Goal: Task Accomplishment & Management: Manage account settings

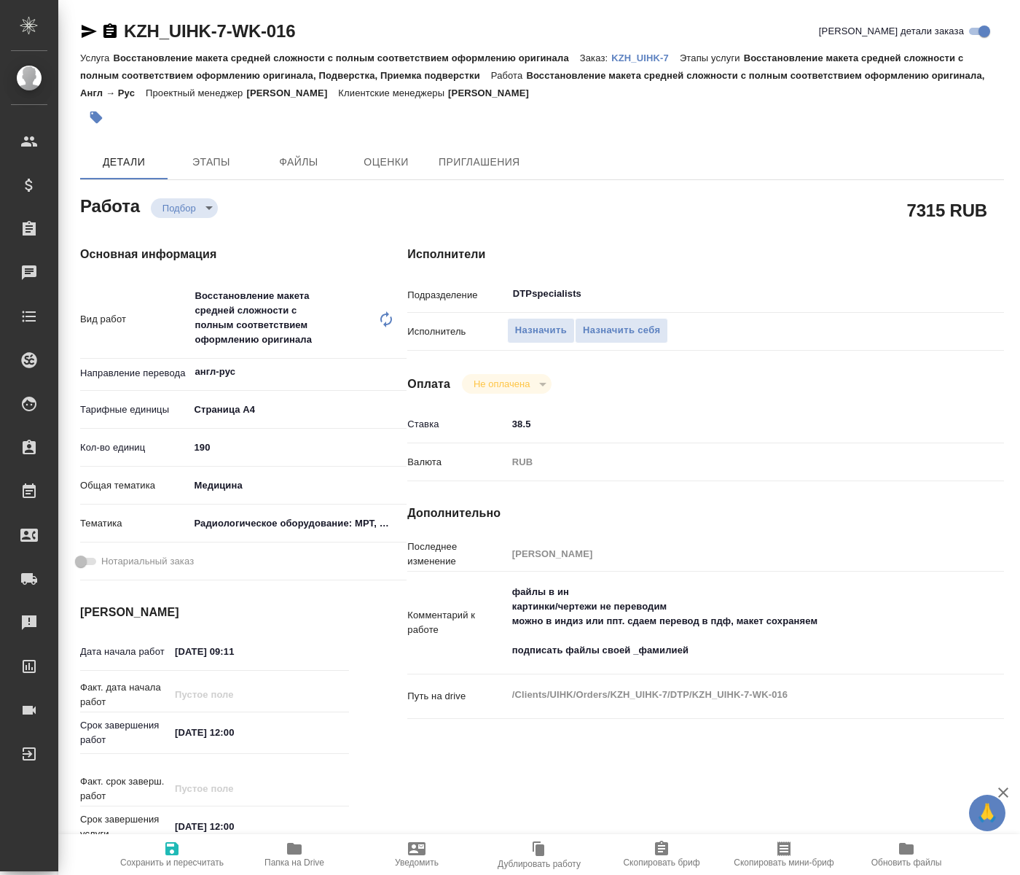
type textarea "x"
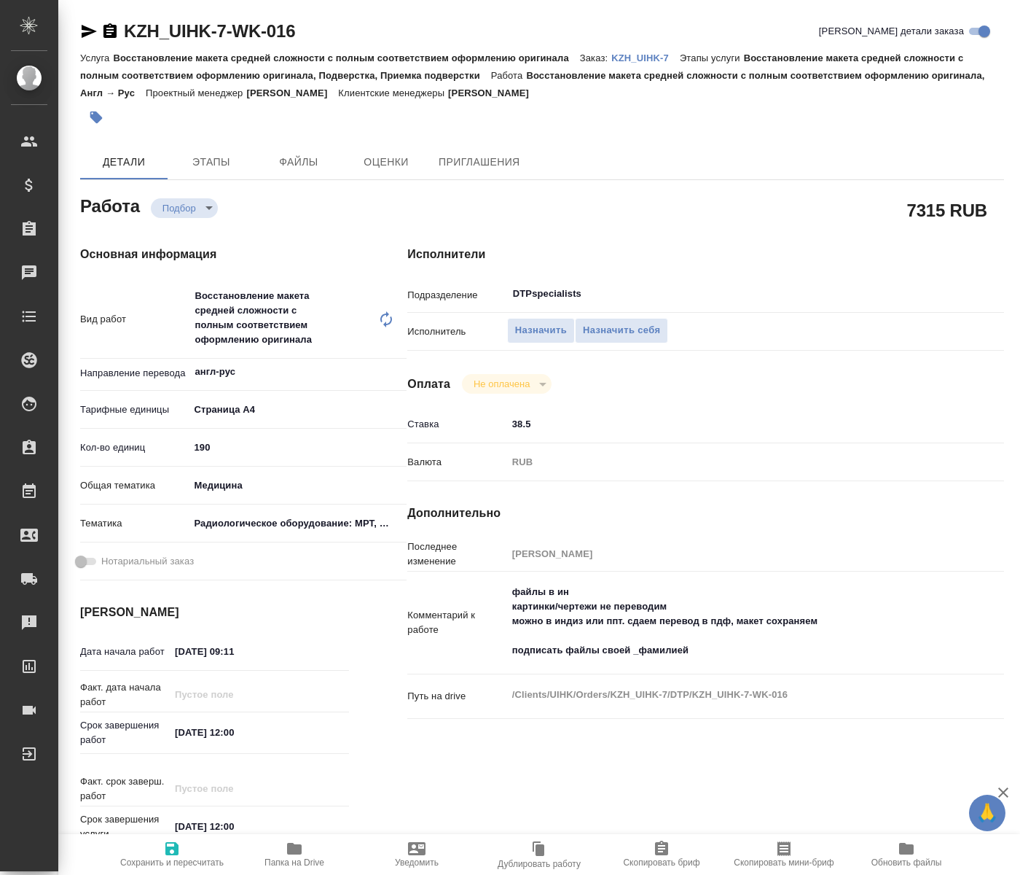
type textarea "x"
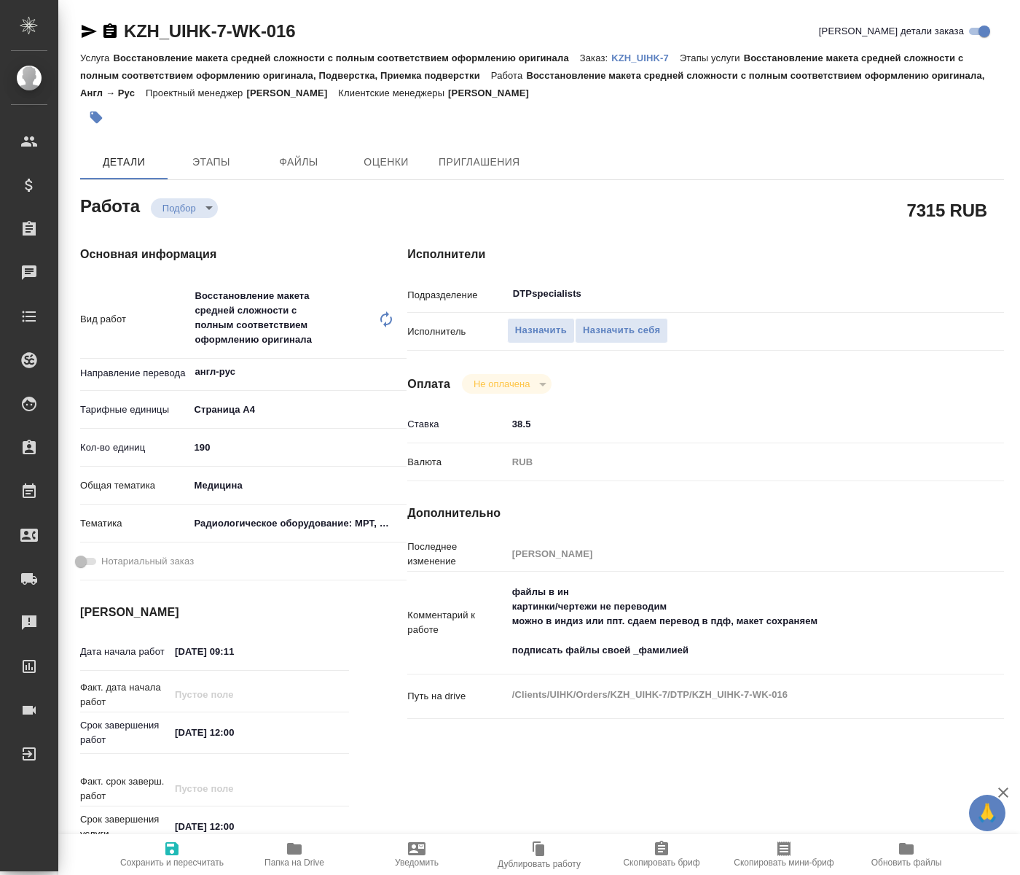
type textarea "x"
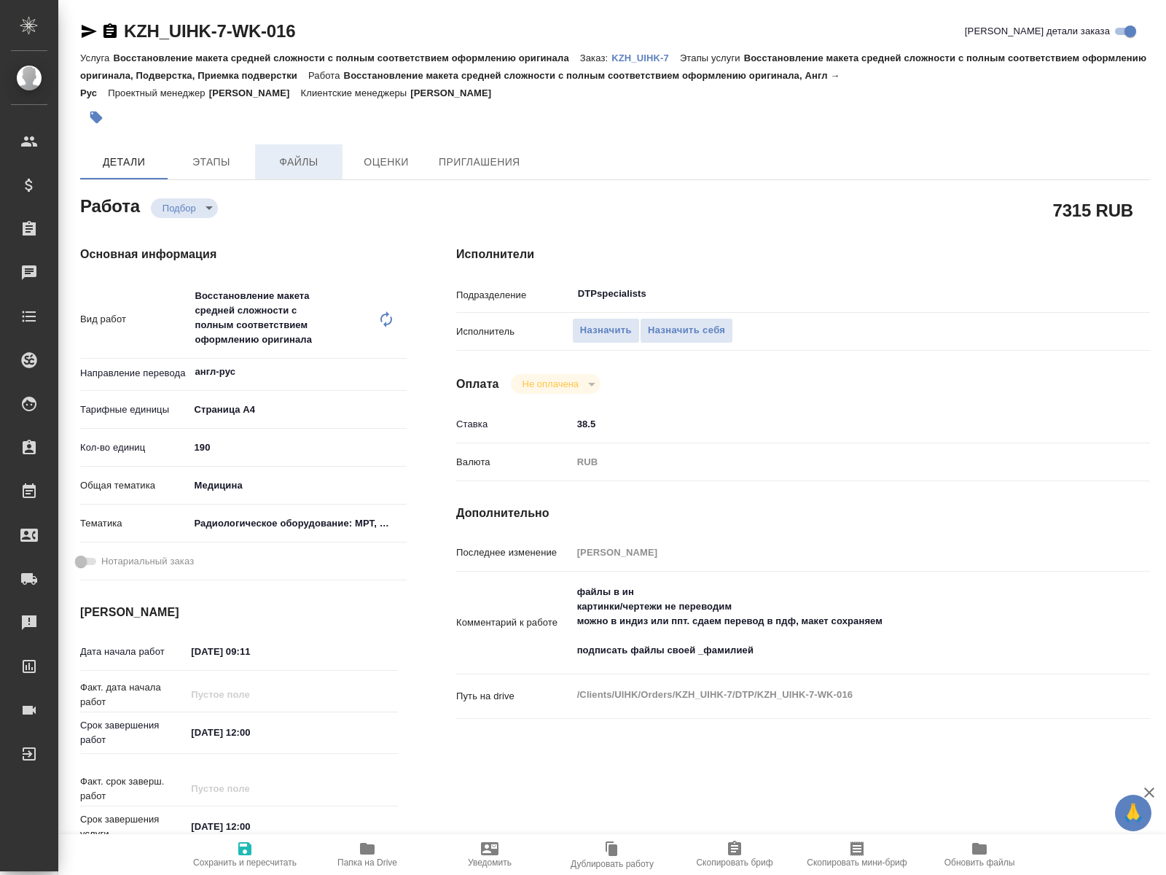
type textarea "x"
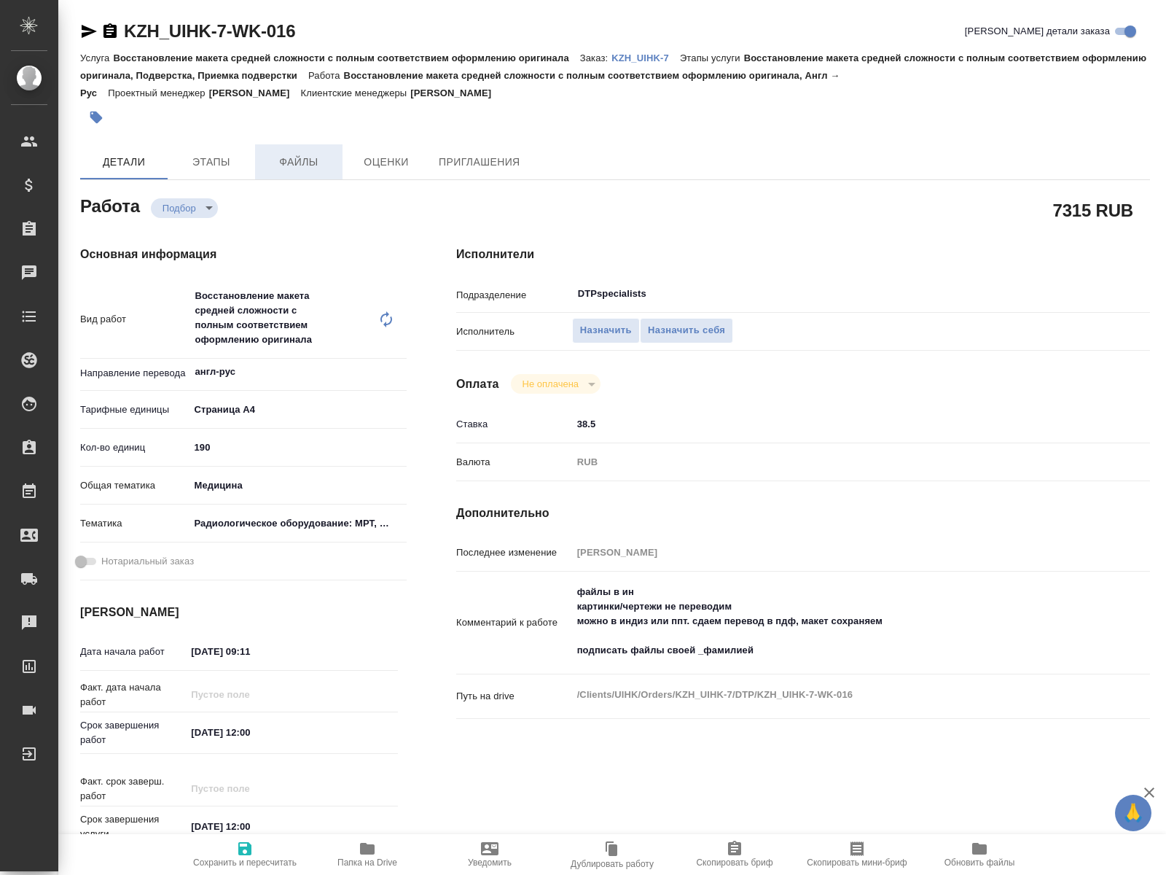
type textarea "x"
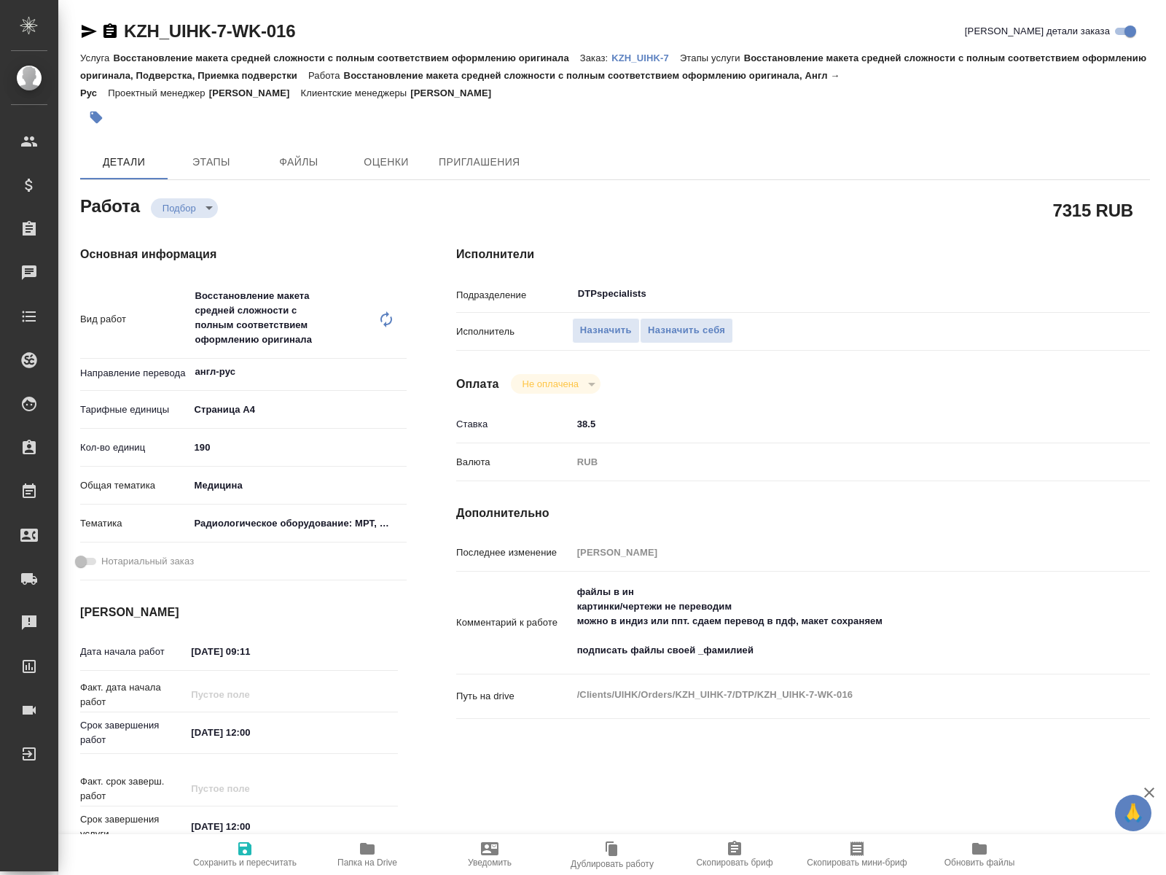
type textarea "x"
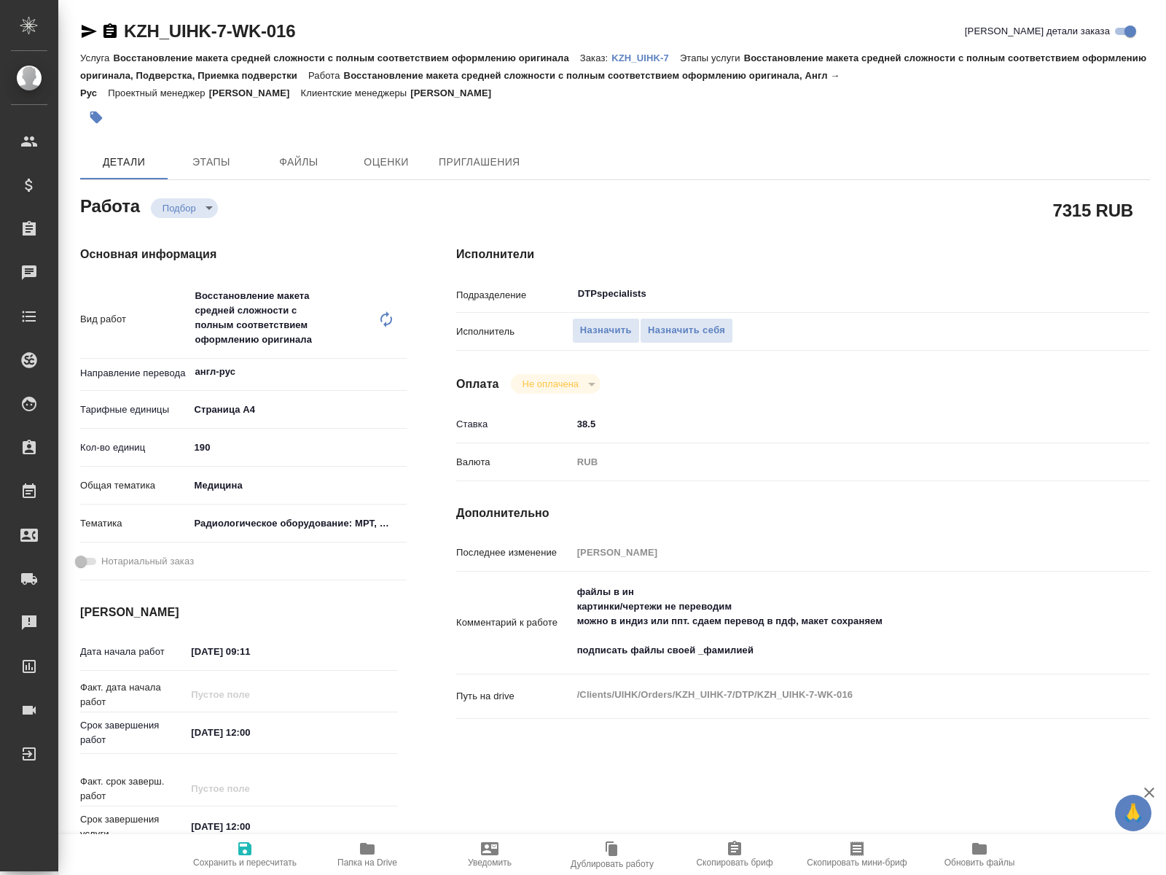
type textarea "x"
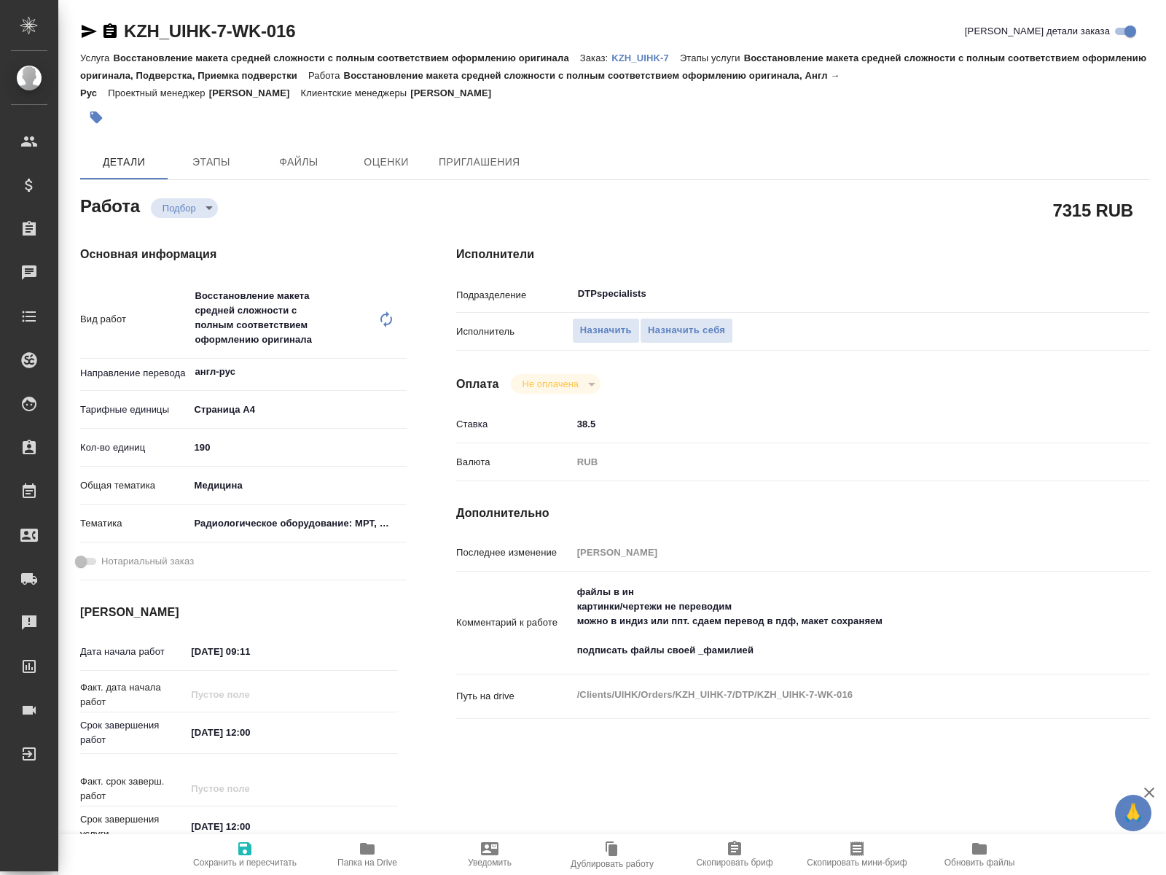
type textarea "x"
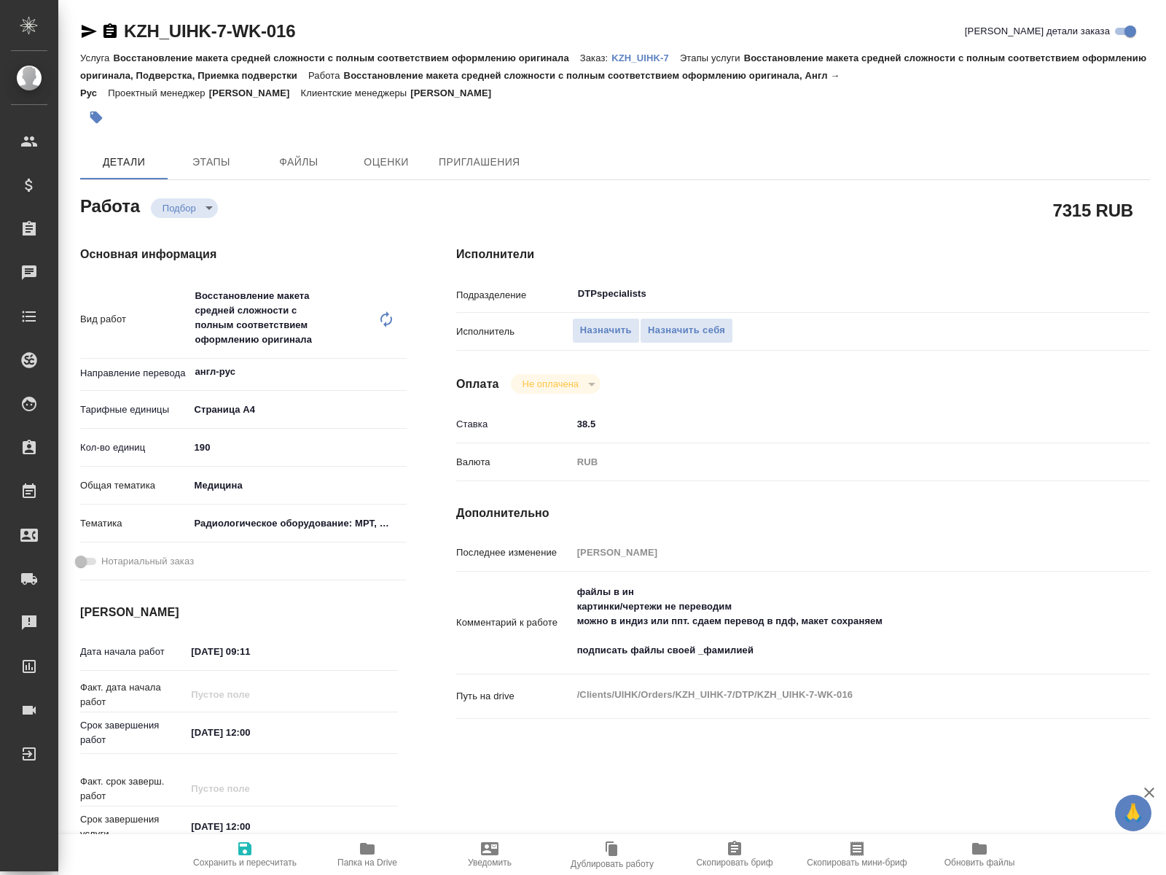
type textarea "x"
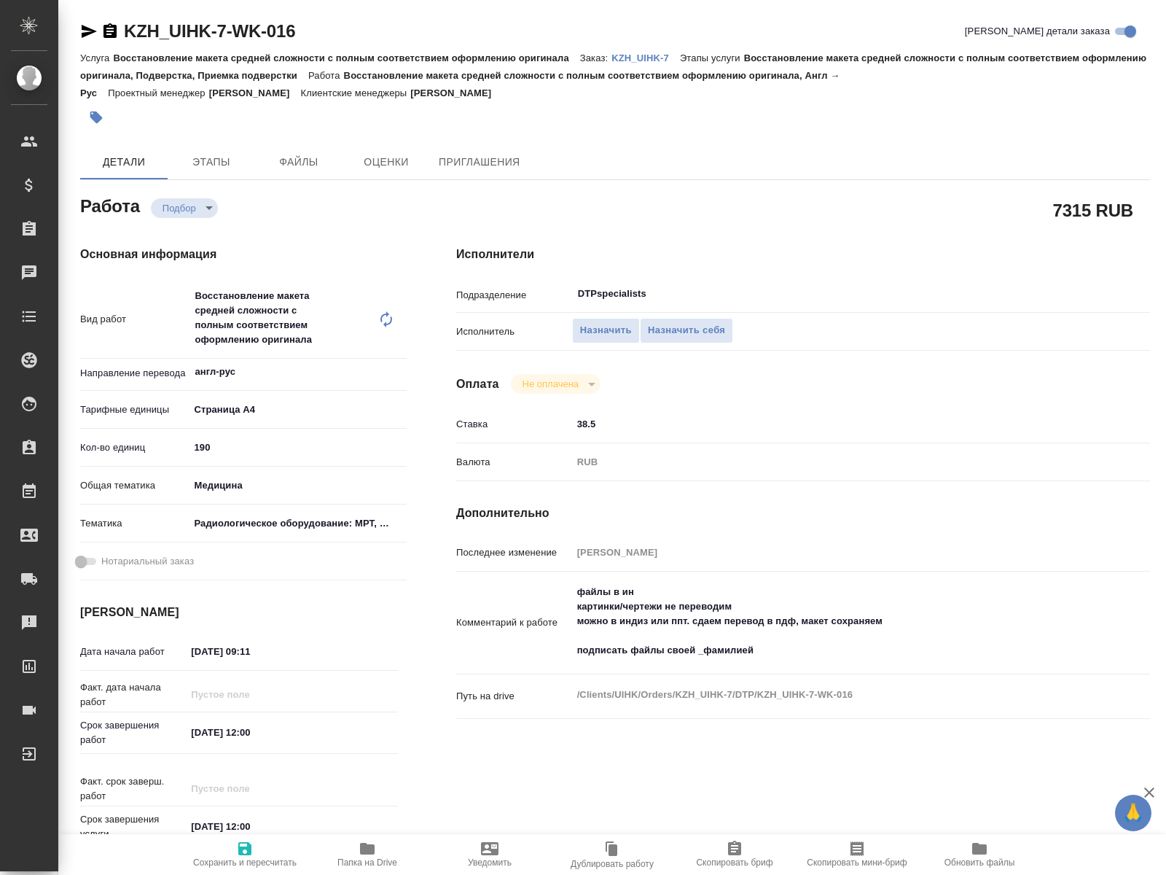
type textarea "x"
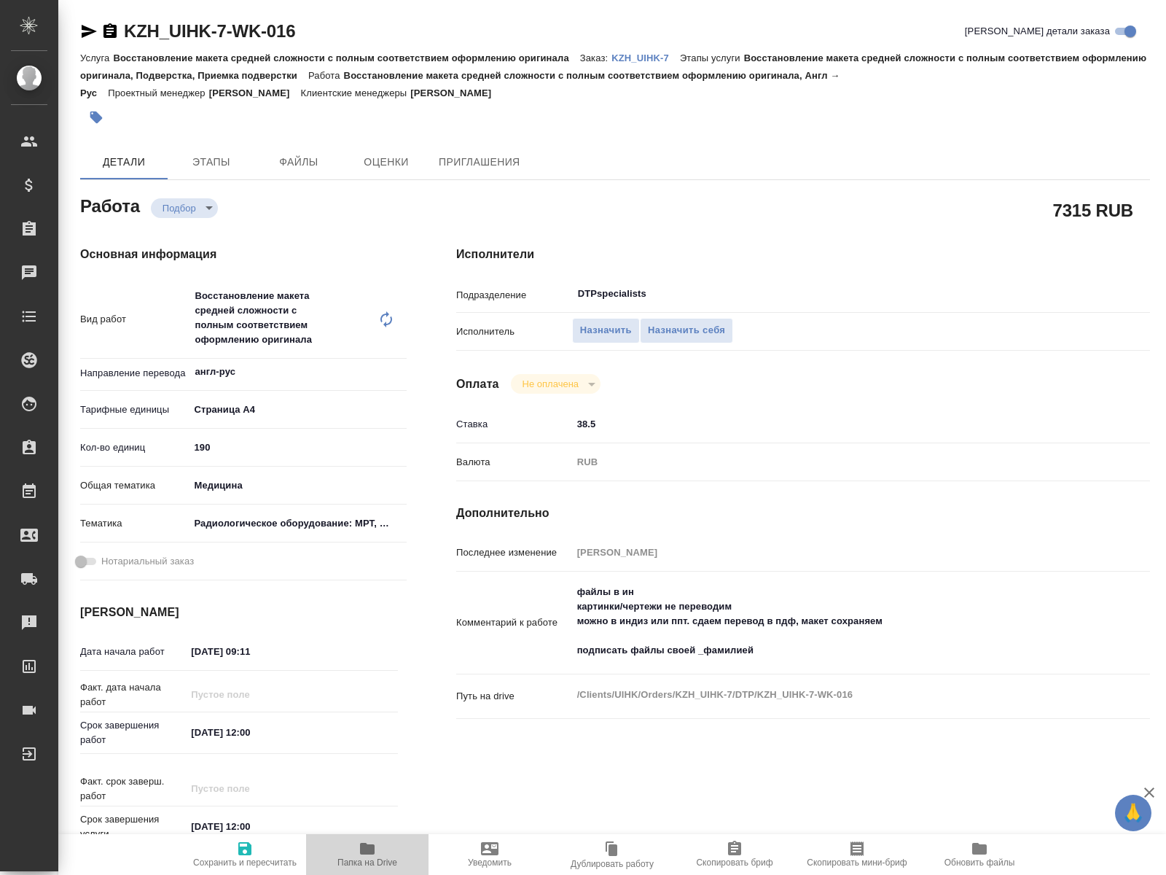
click at [363, 855] on icon "button" at bounding box center [367, 848] width 17 height 17
click at [673, 322] on span "Назначить себя" at bounding box center [686, 330] width 77 height 17
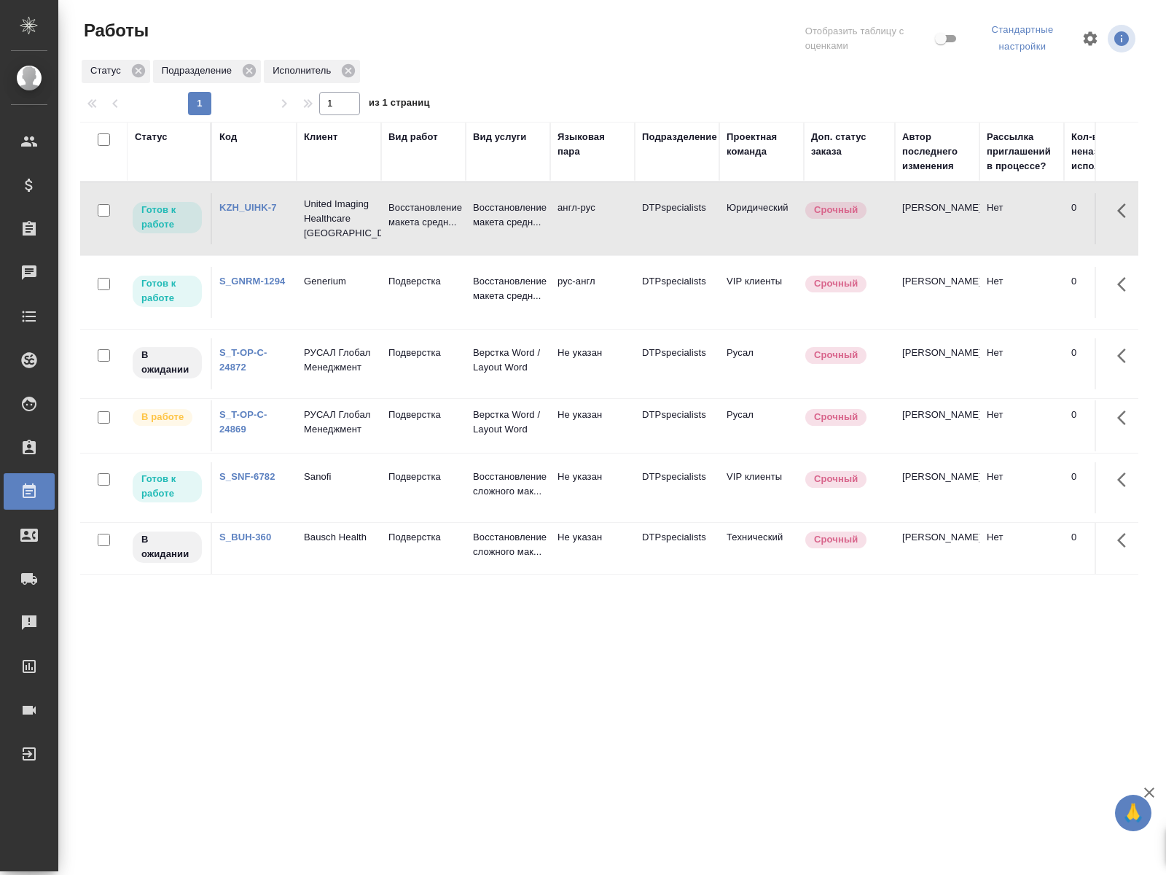
scroll to position [0, 839]
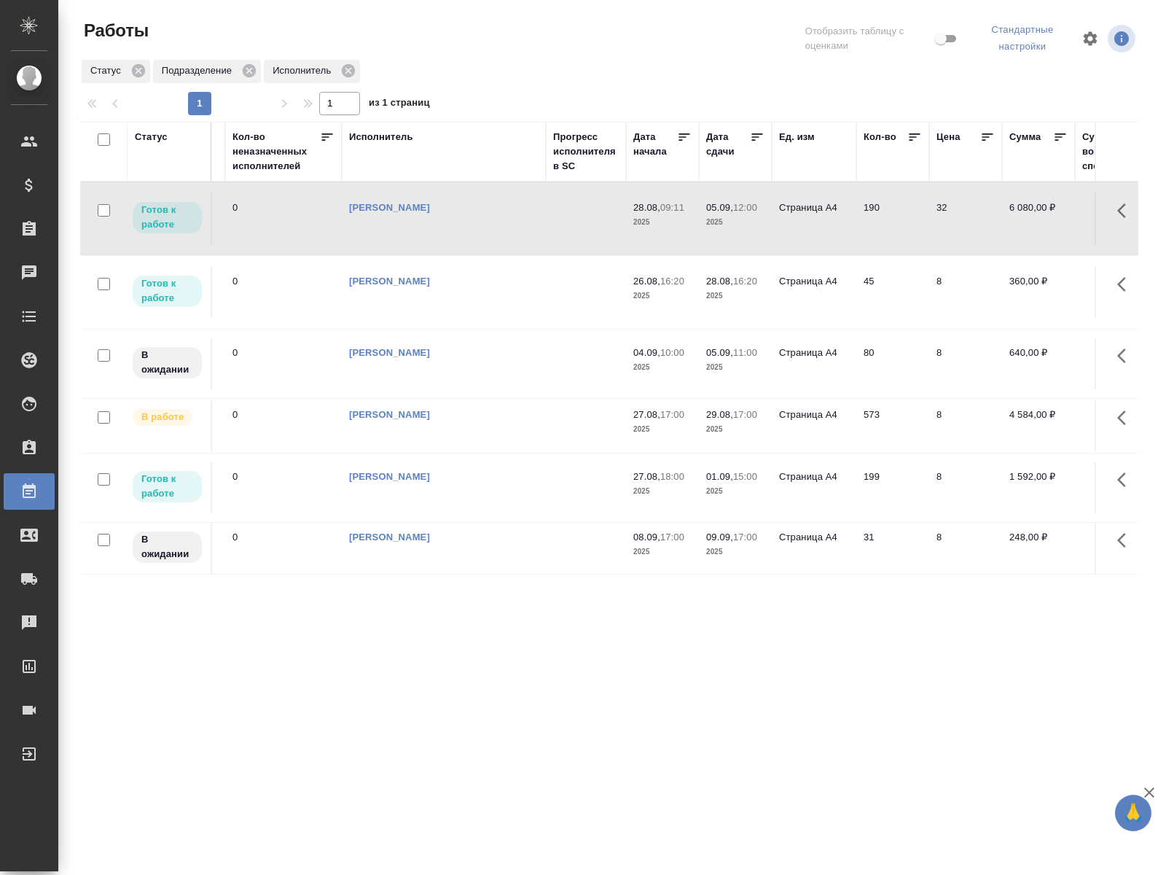
click at [577, 313] on td at bounding box center [586, 292] width 80 height 51
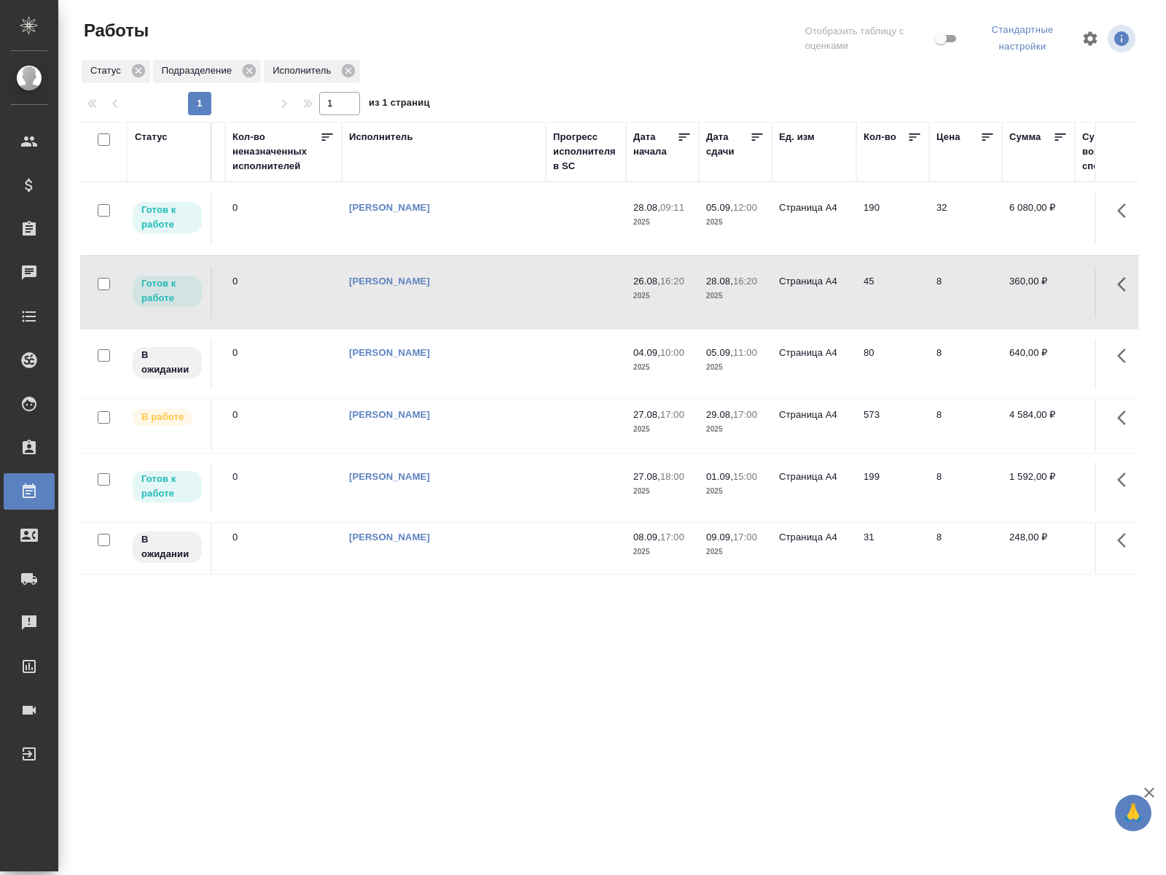
click at [577, 313] on td at bounding box center [586, 292] width 80 height 51
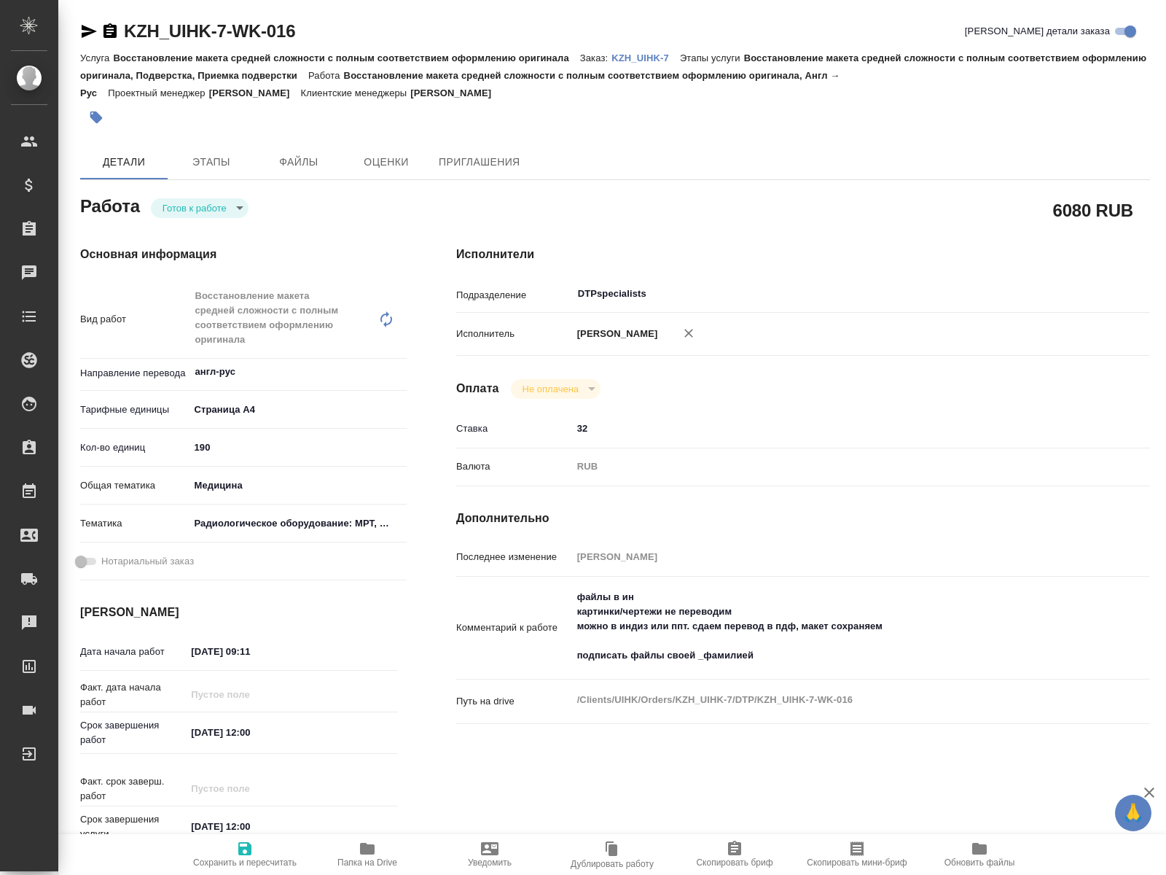
type textarea "x"
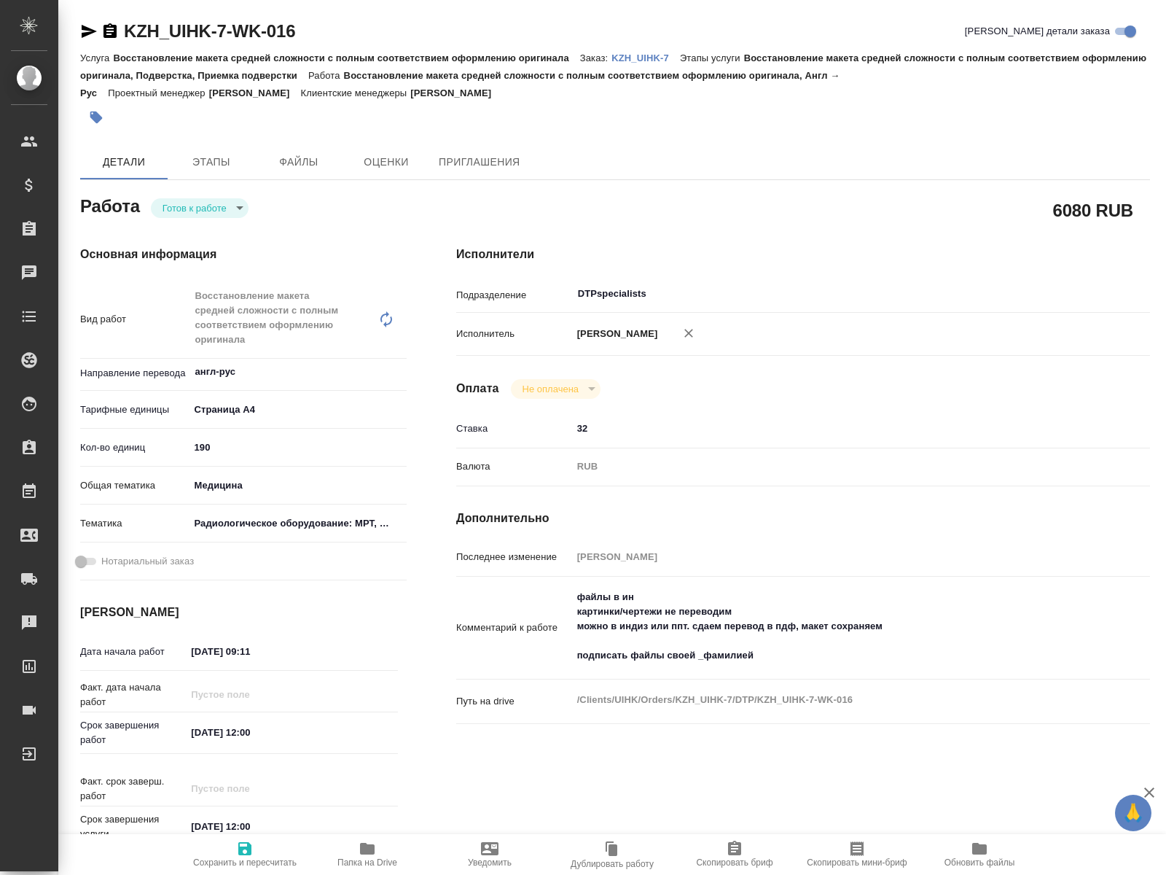
type textarea "x"
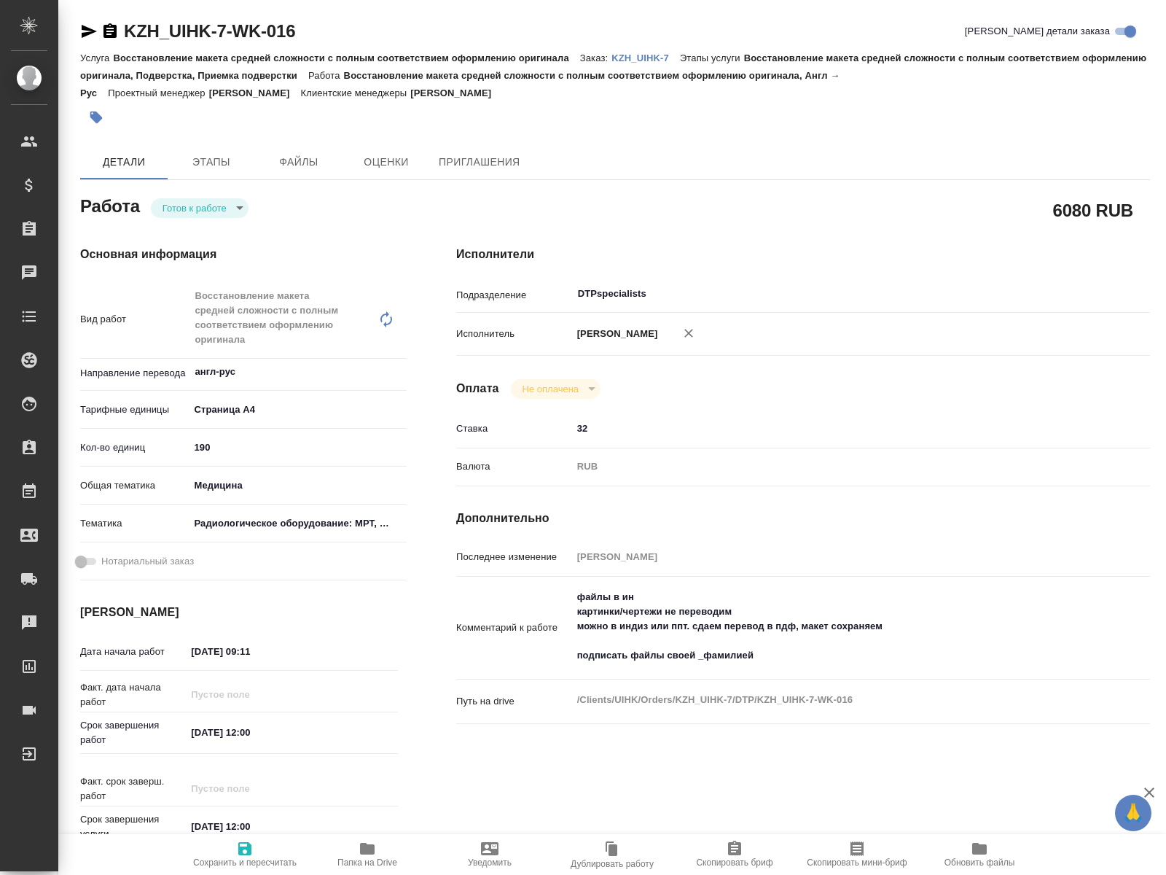
type textarea "x"
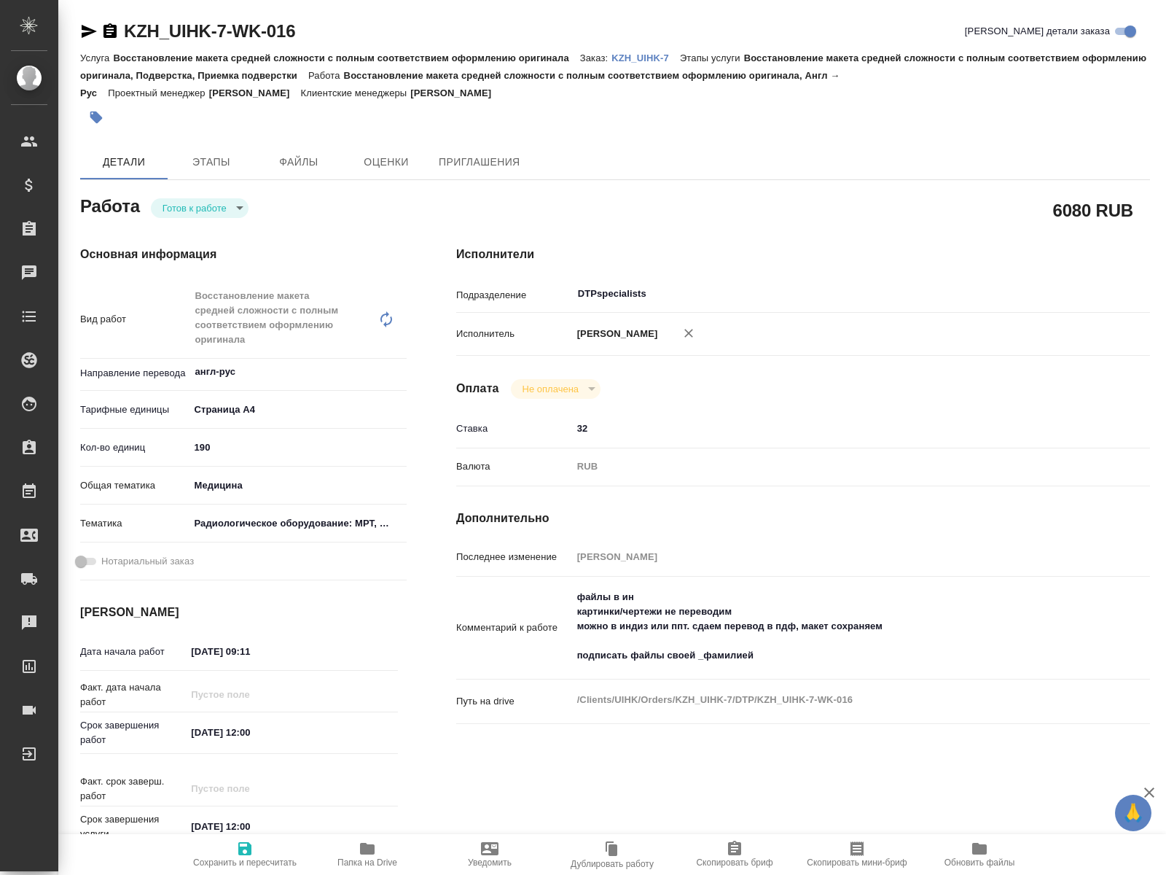
type textarea "x"
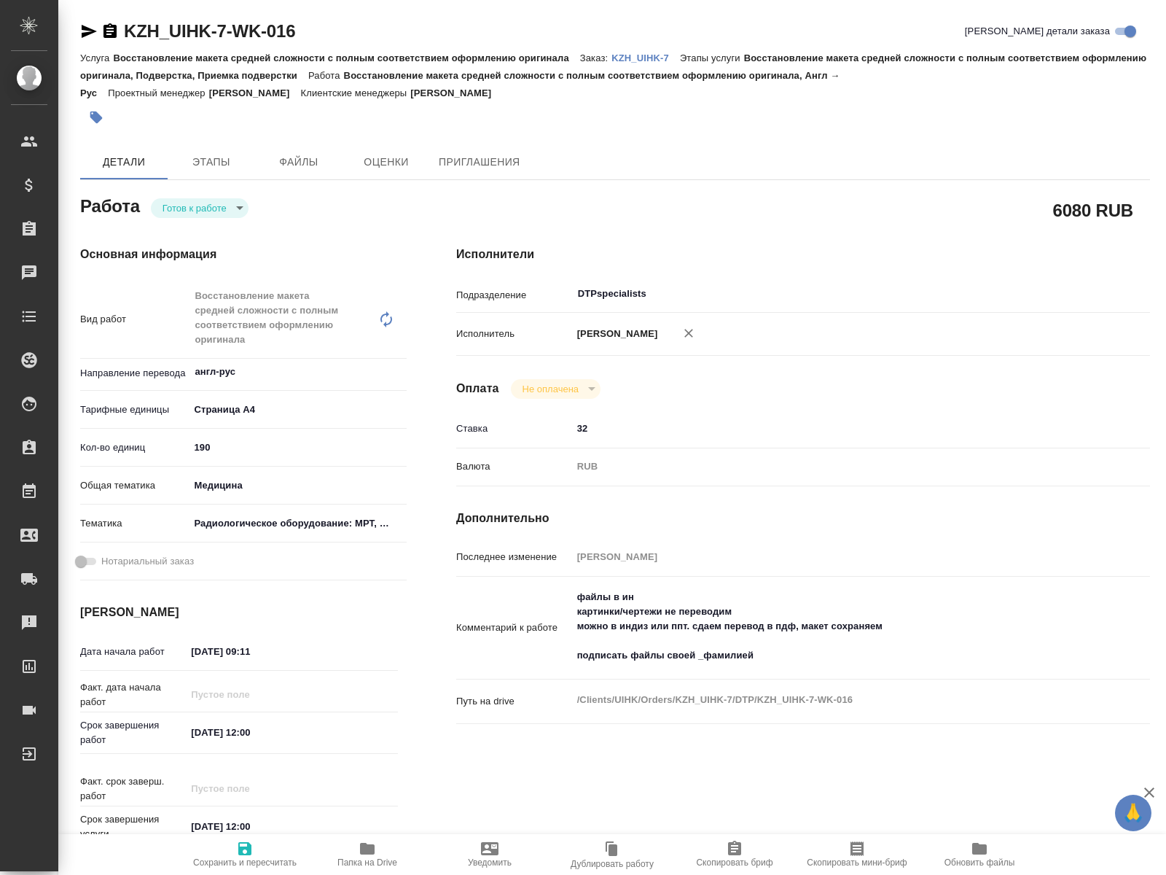
type textarea "x"
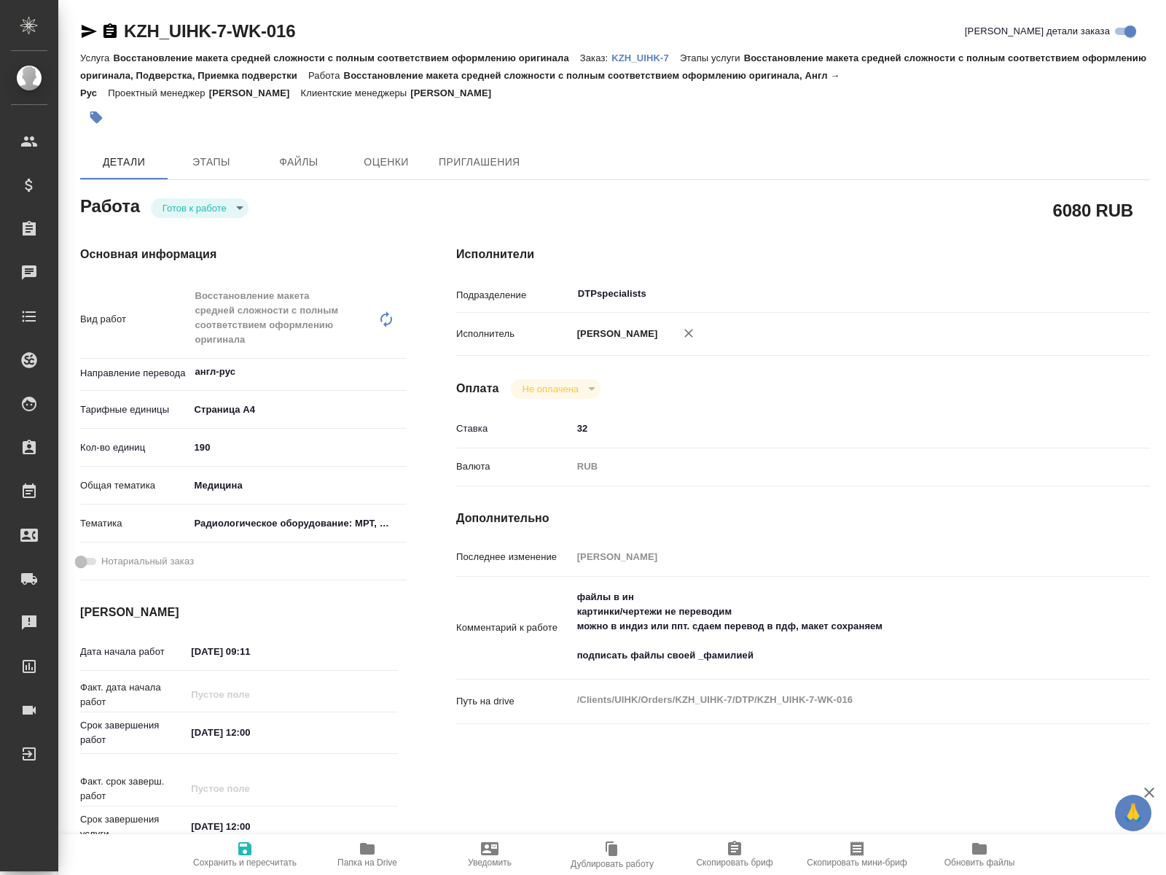
type textarea "x"
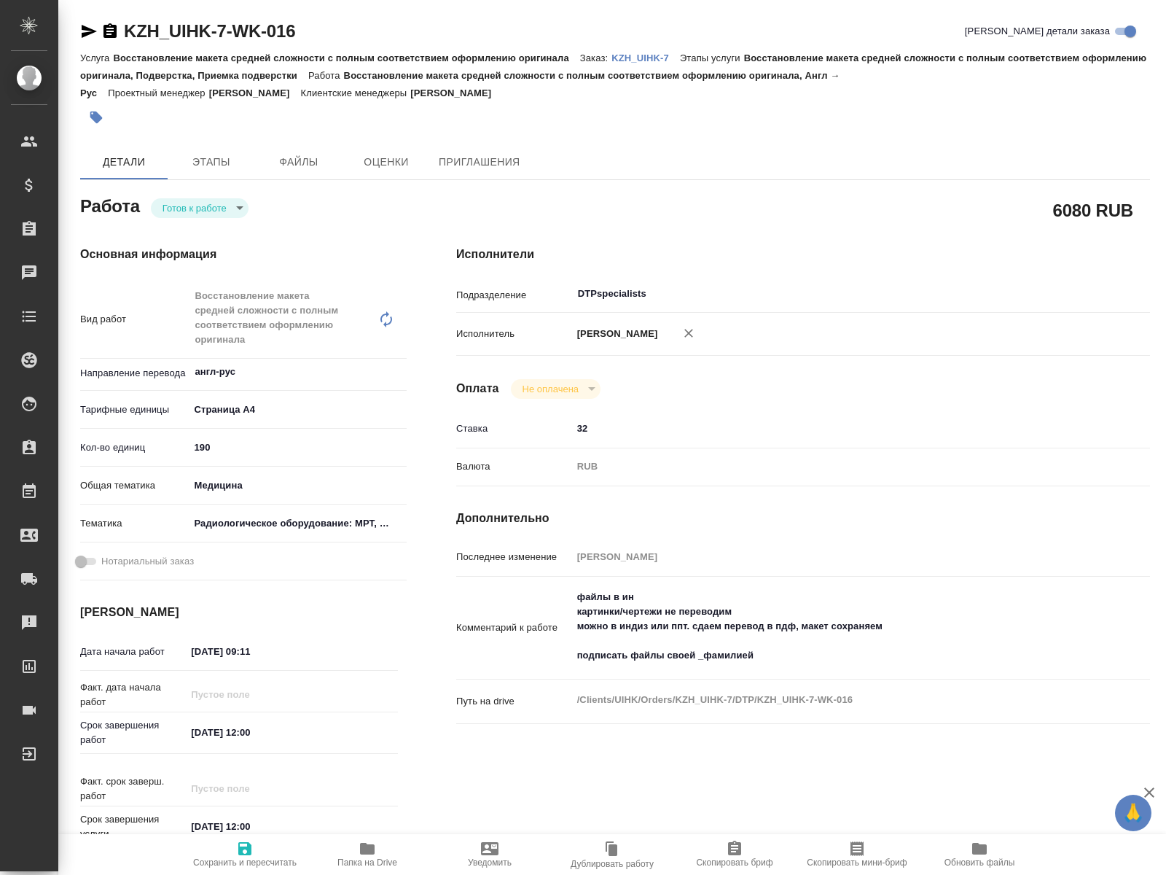
type textarea "x"
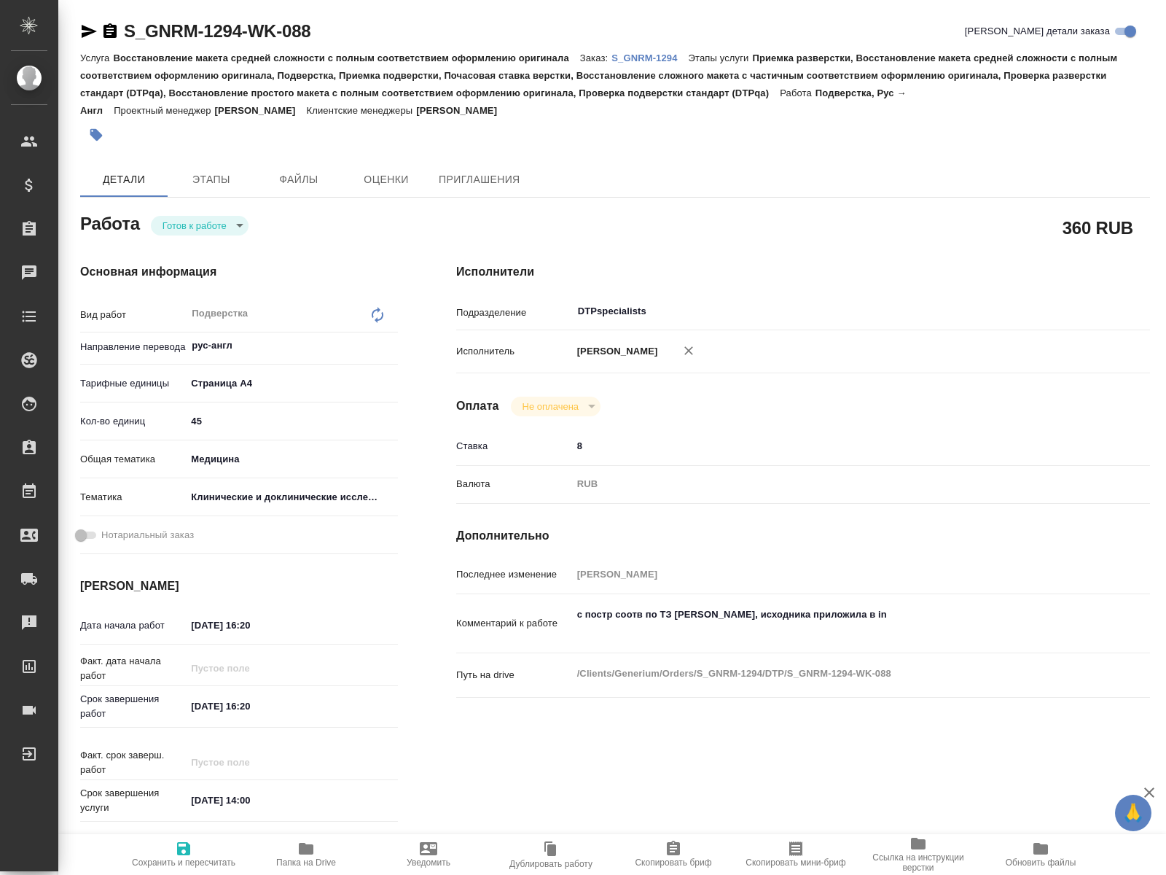
type textarea "x"
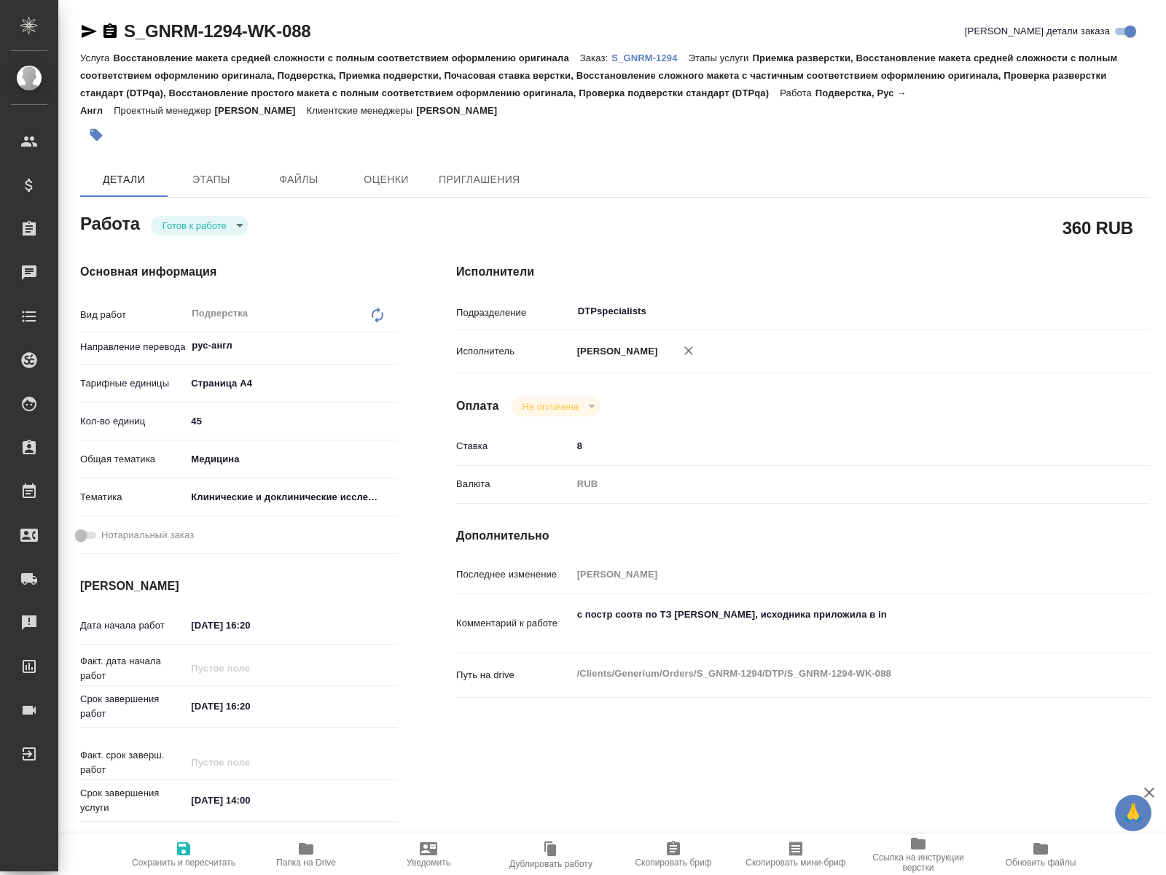
type textarea "x"
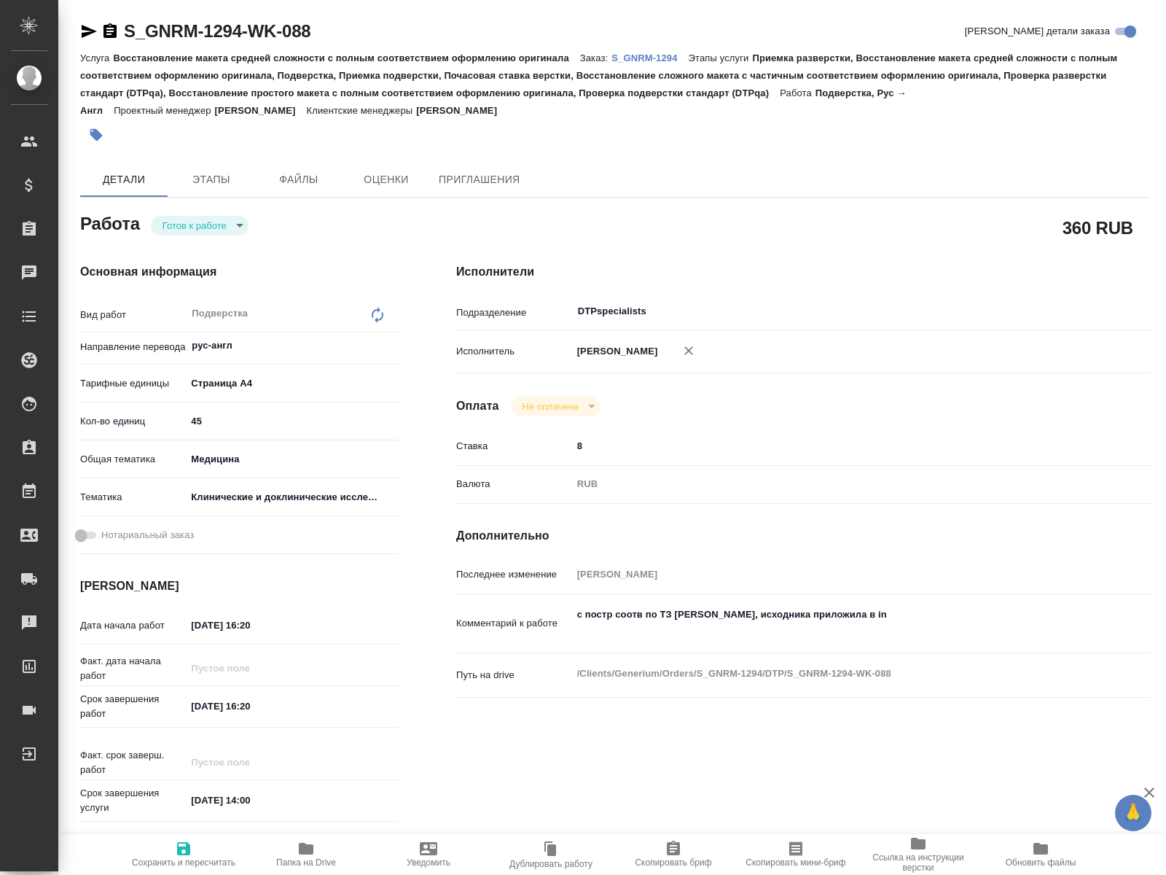
type textarea "x"
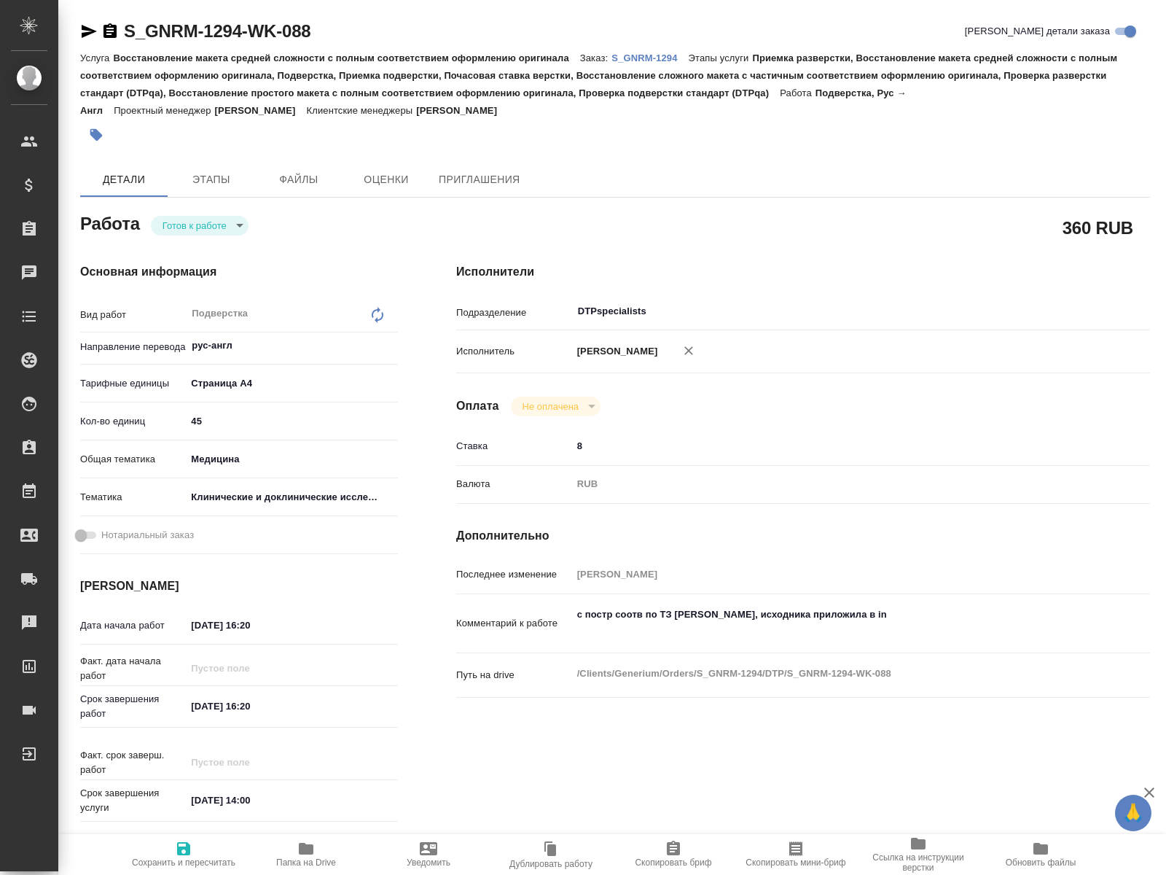
type textarea "x"
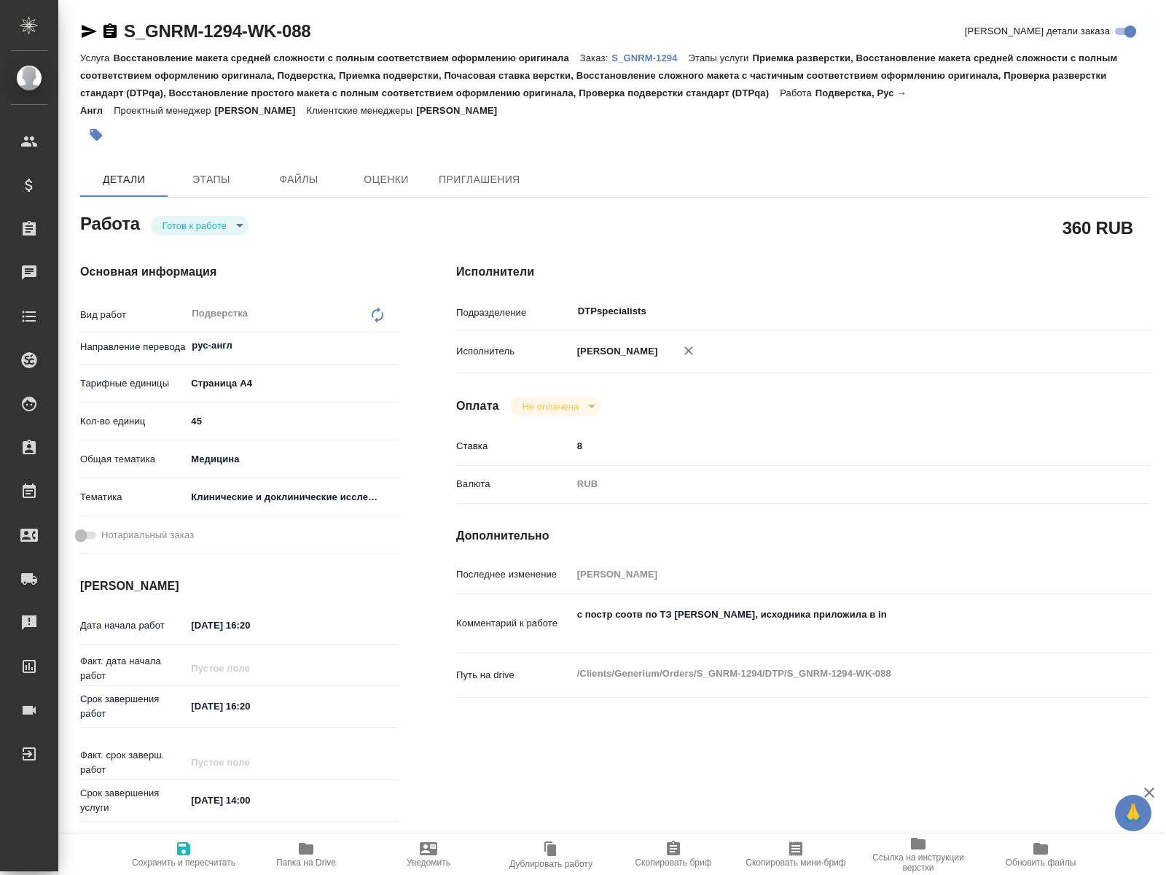
type textarea "x"
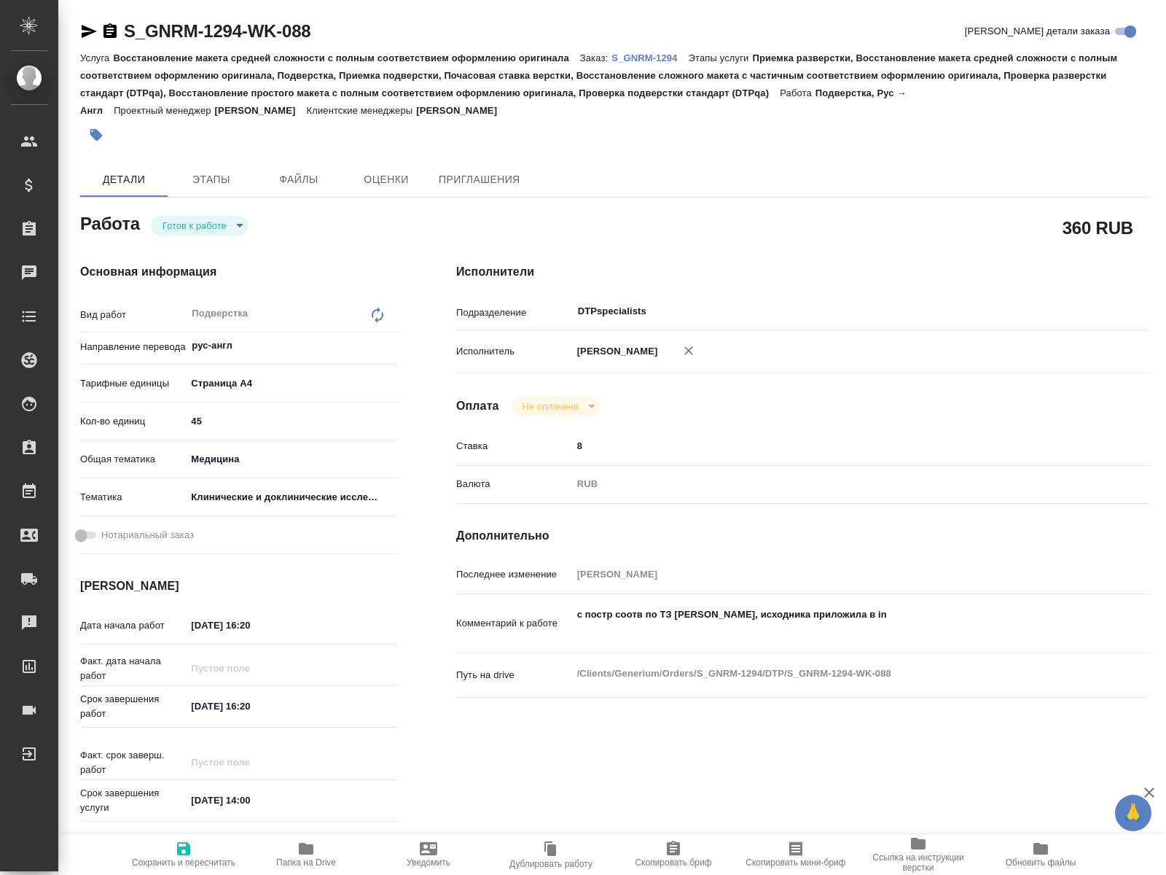
type textarea "x"
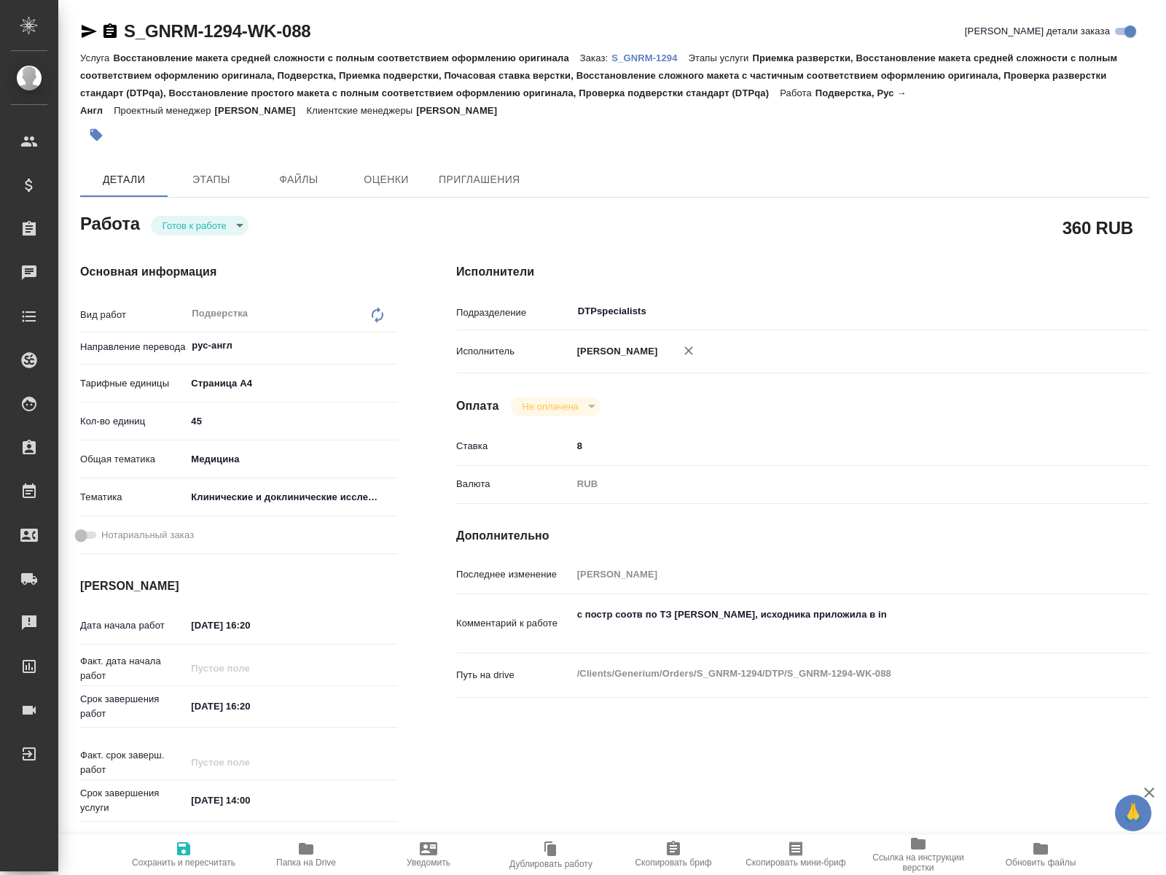
type textarea "x"
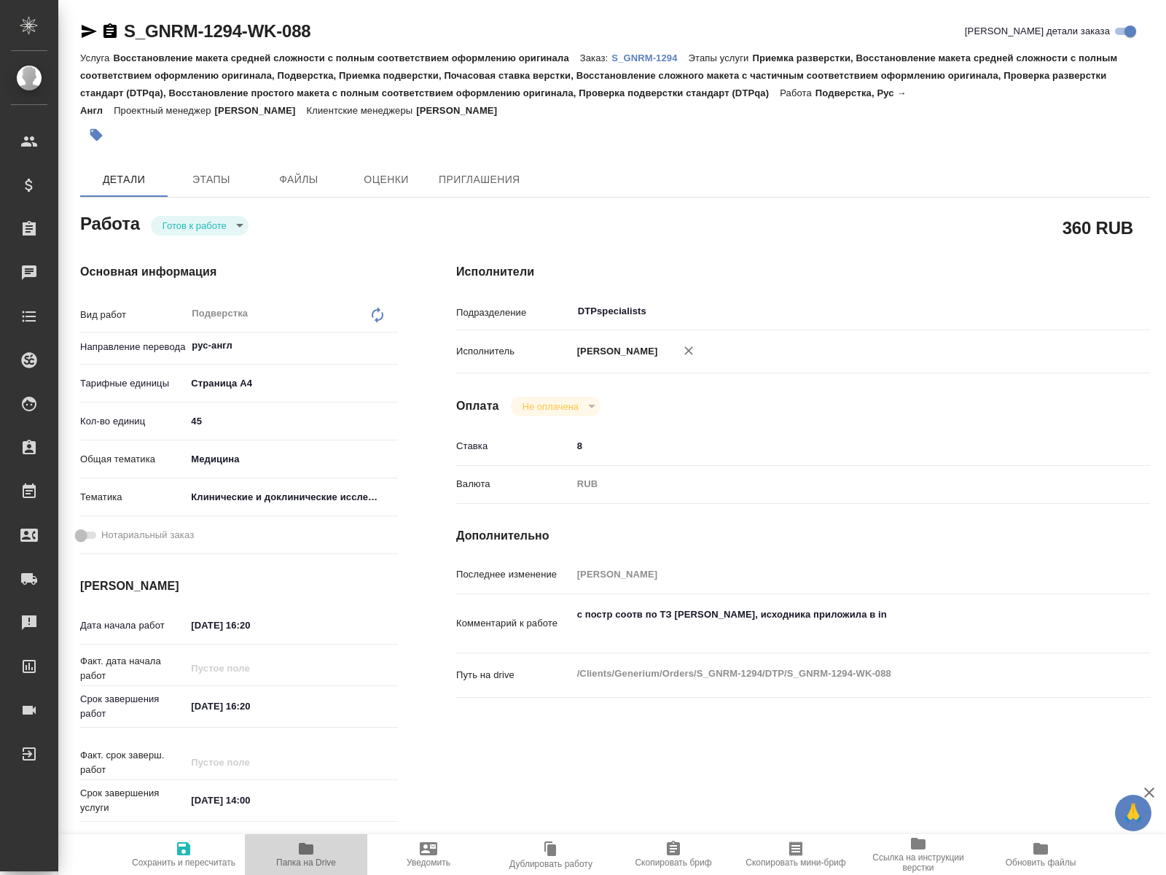
click at [313, 864] on span "Папка на Drive" at bounding box center [306, 862] width 60 height 10
click at [88, 28] on icon "button" at bounding box center [89, 31] width 15 height 13
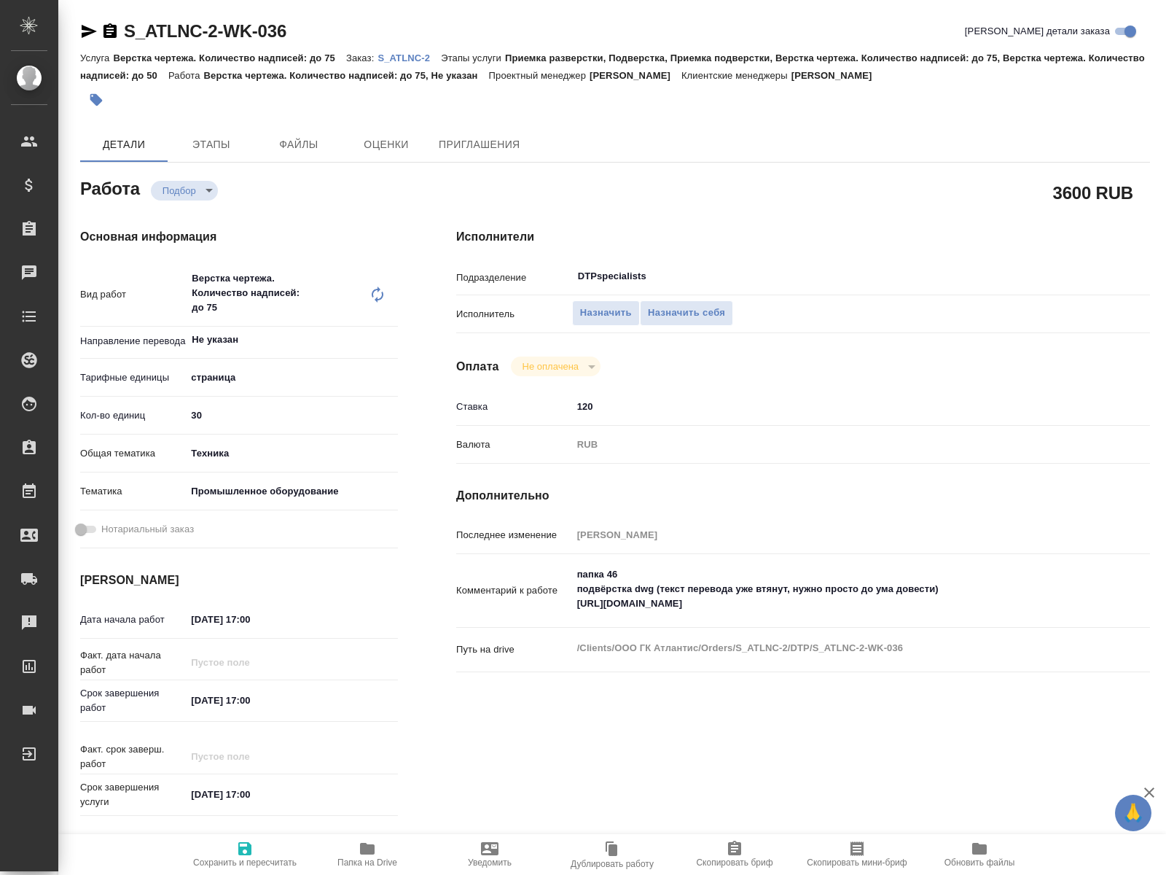
type textarea "x"
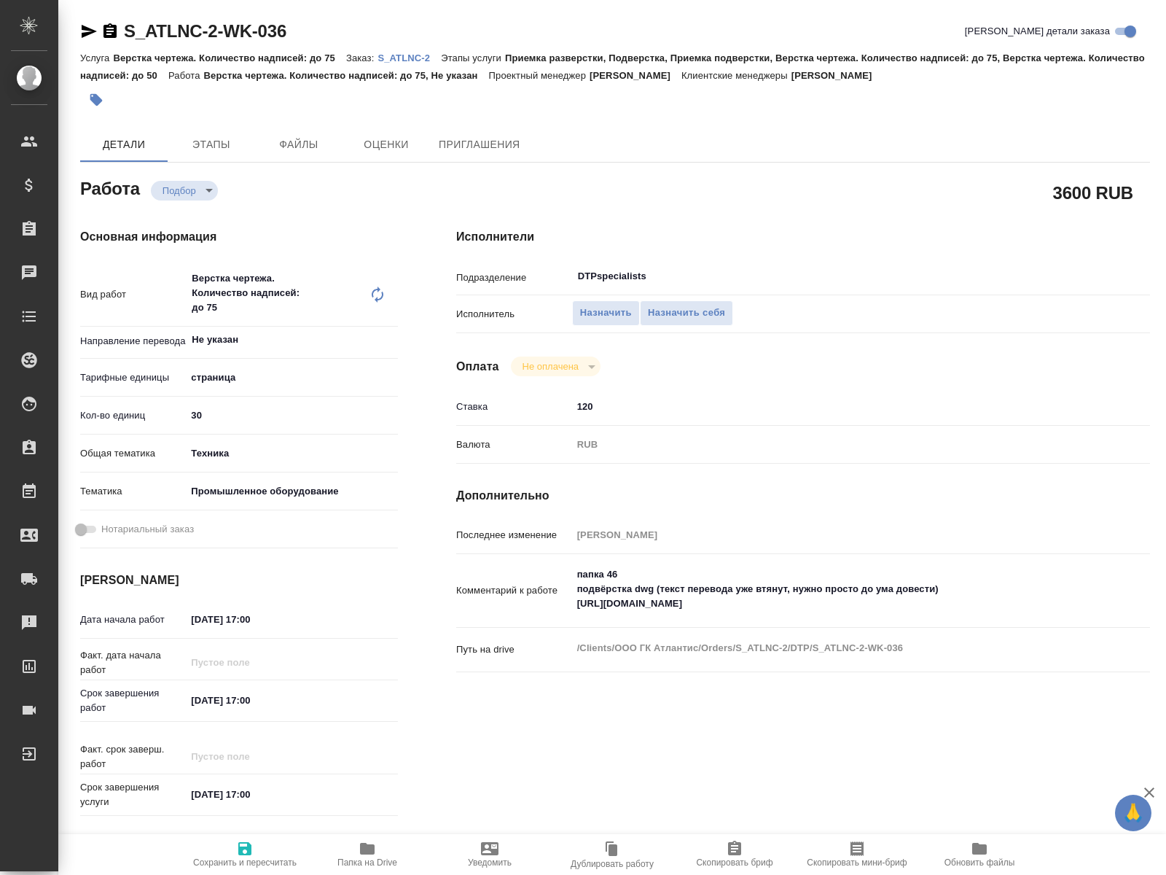
type textarea "x"
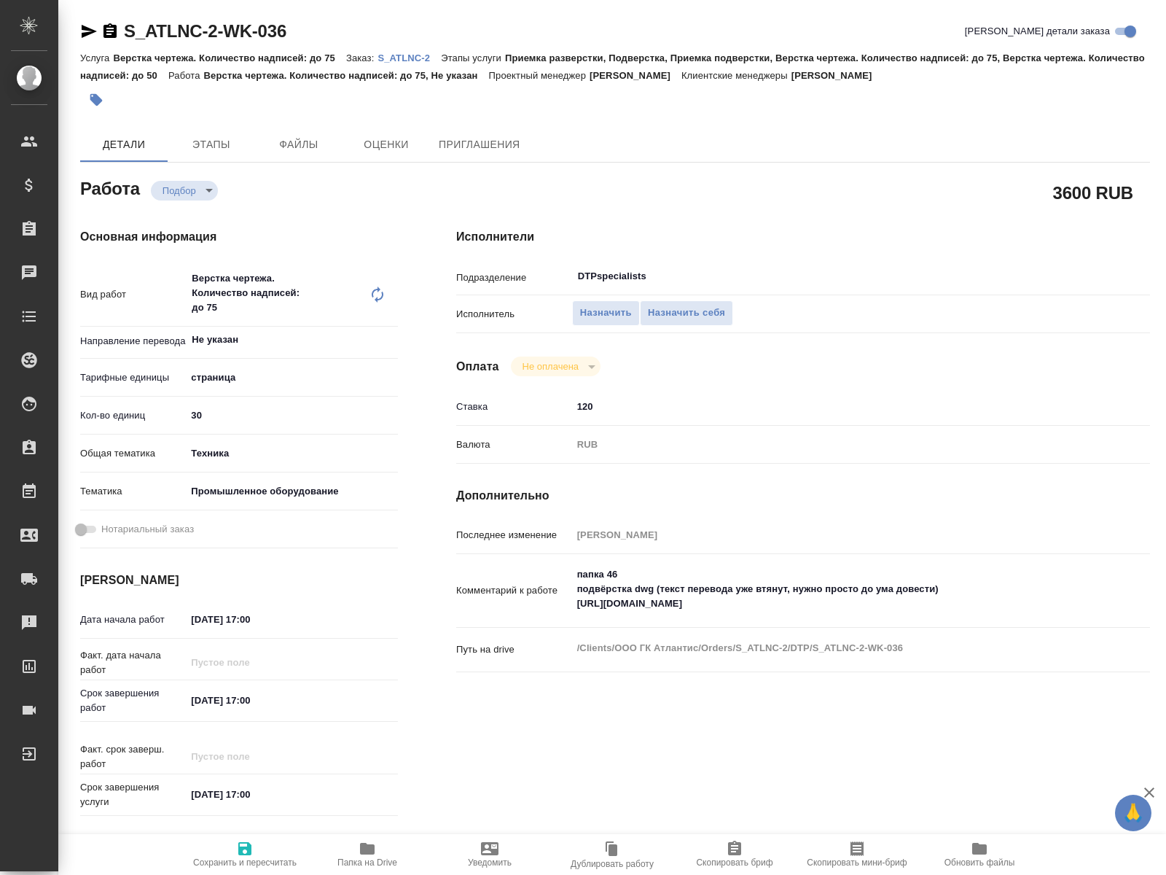
type textarea "x"
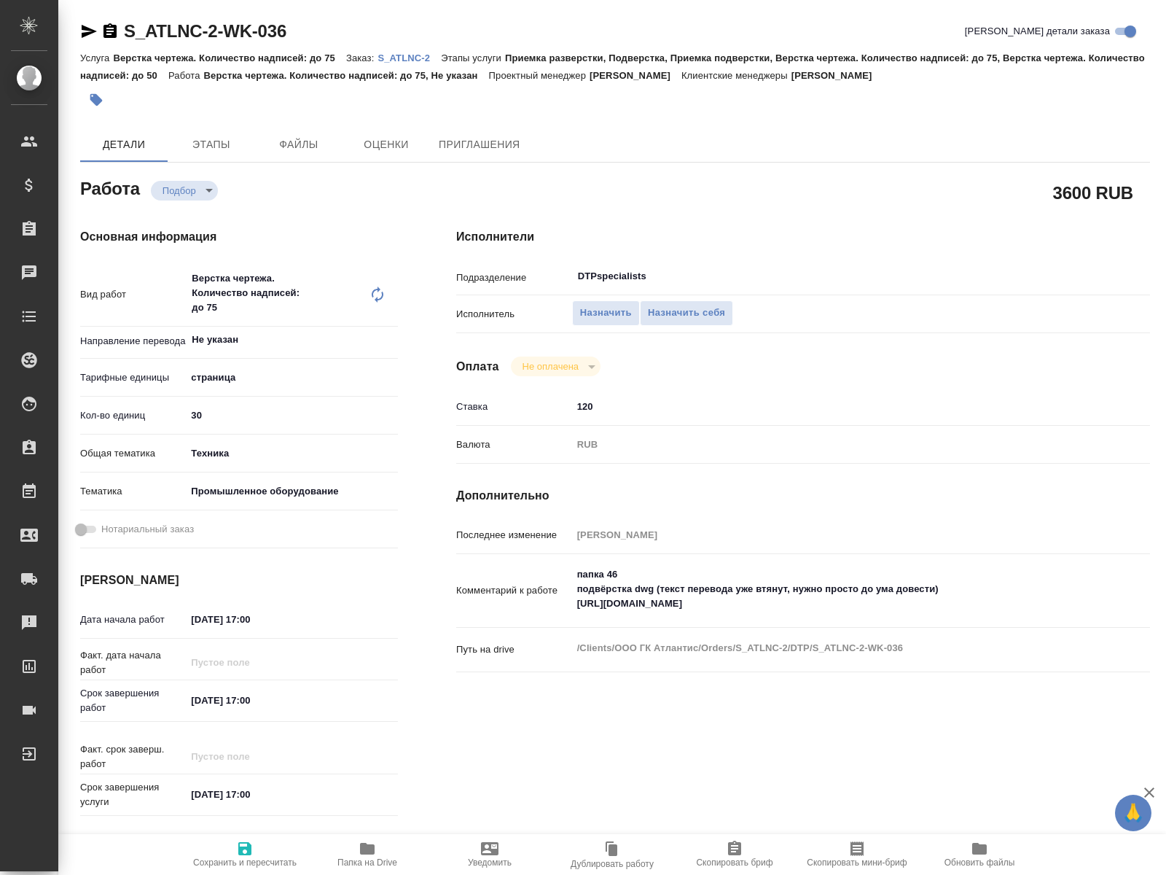
type textarea "x"
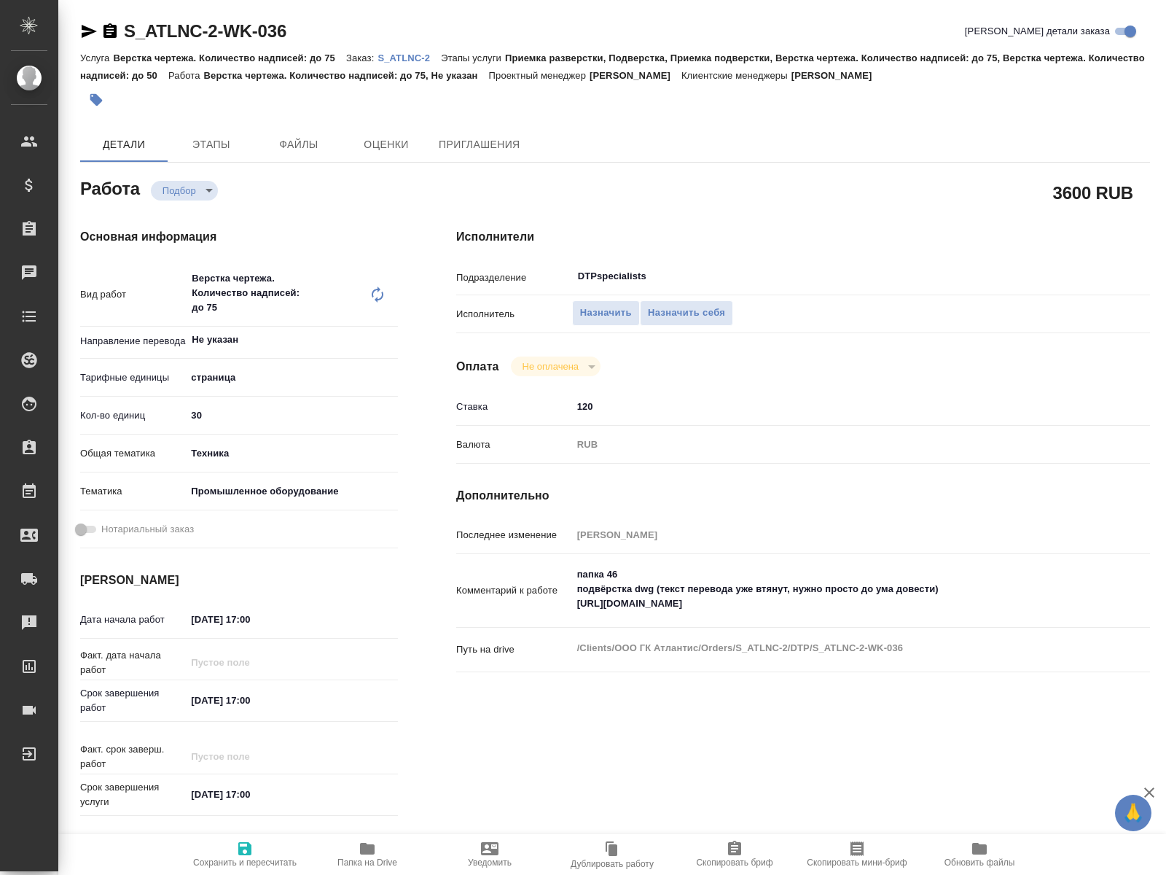
type textarea "x"
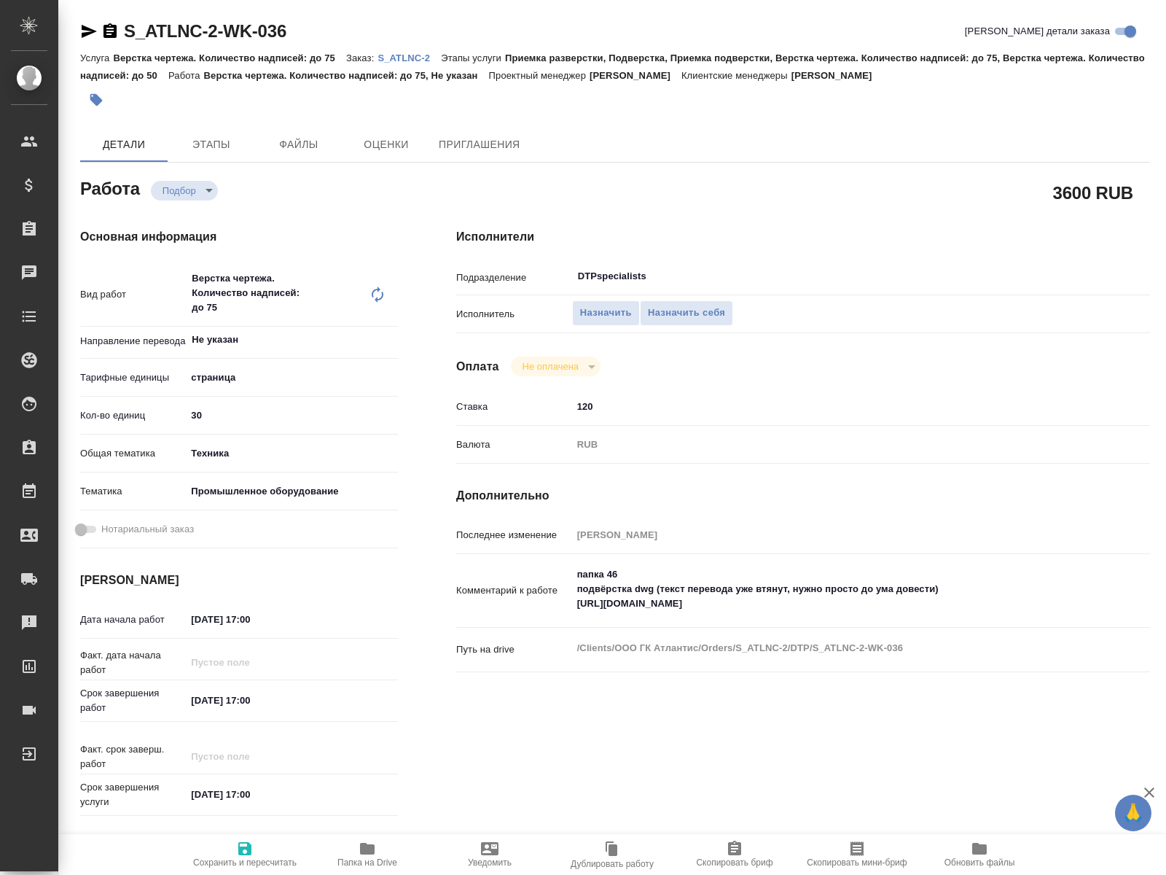
type textarea "x"
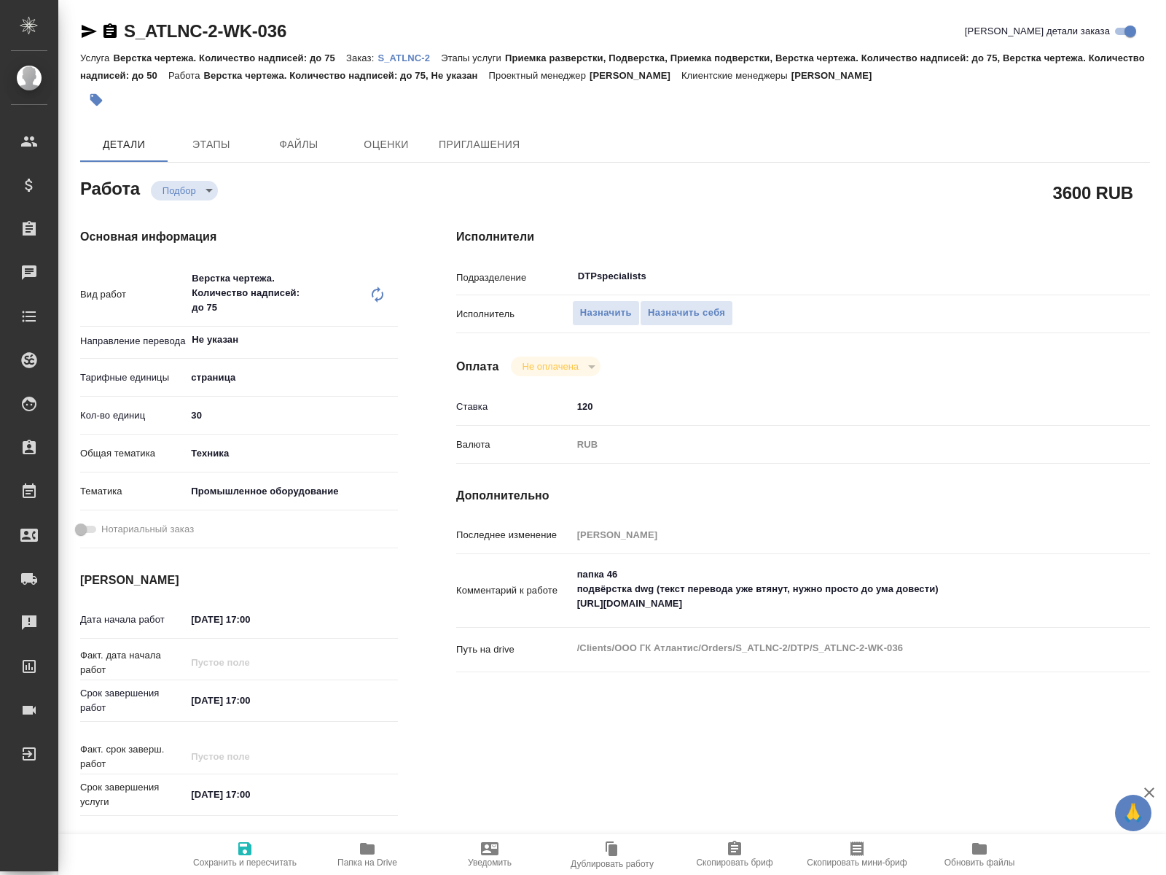
type textarea "x"
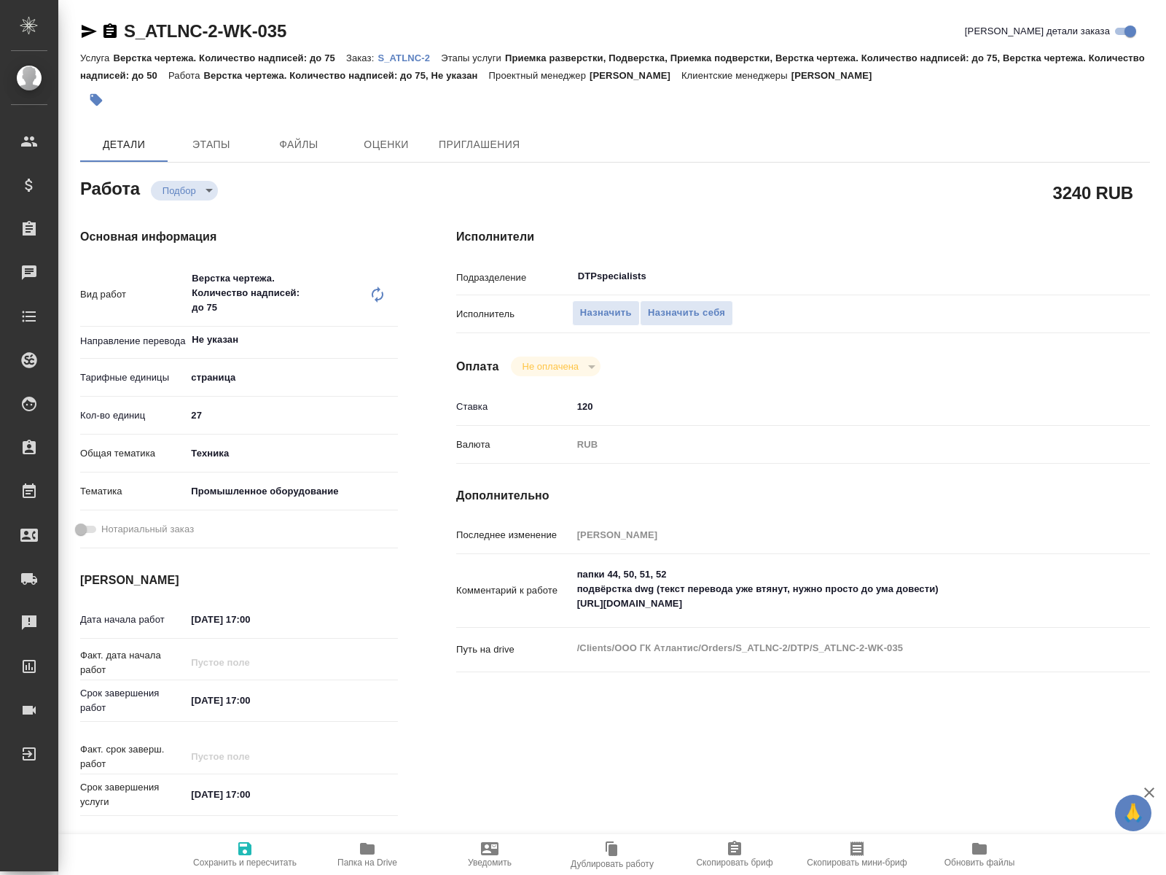
type textarea "x"
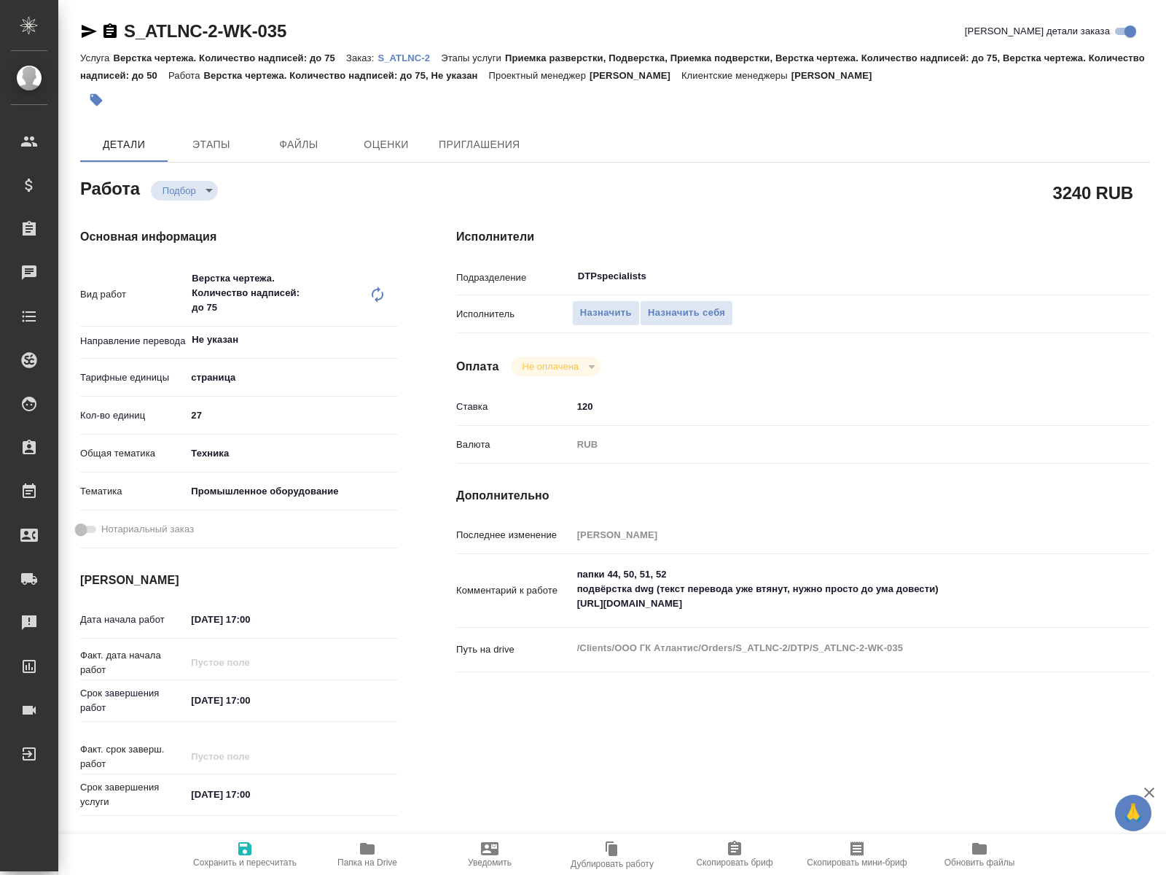
type textarea "x"
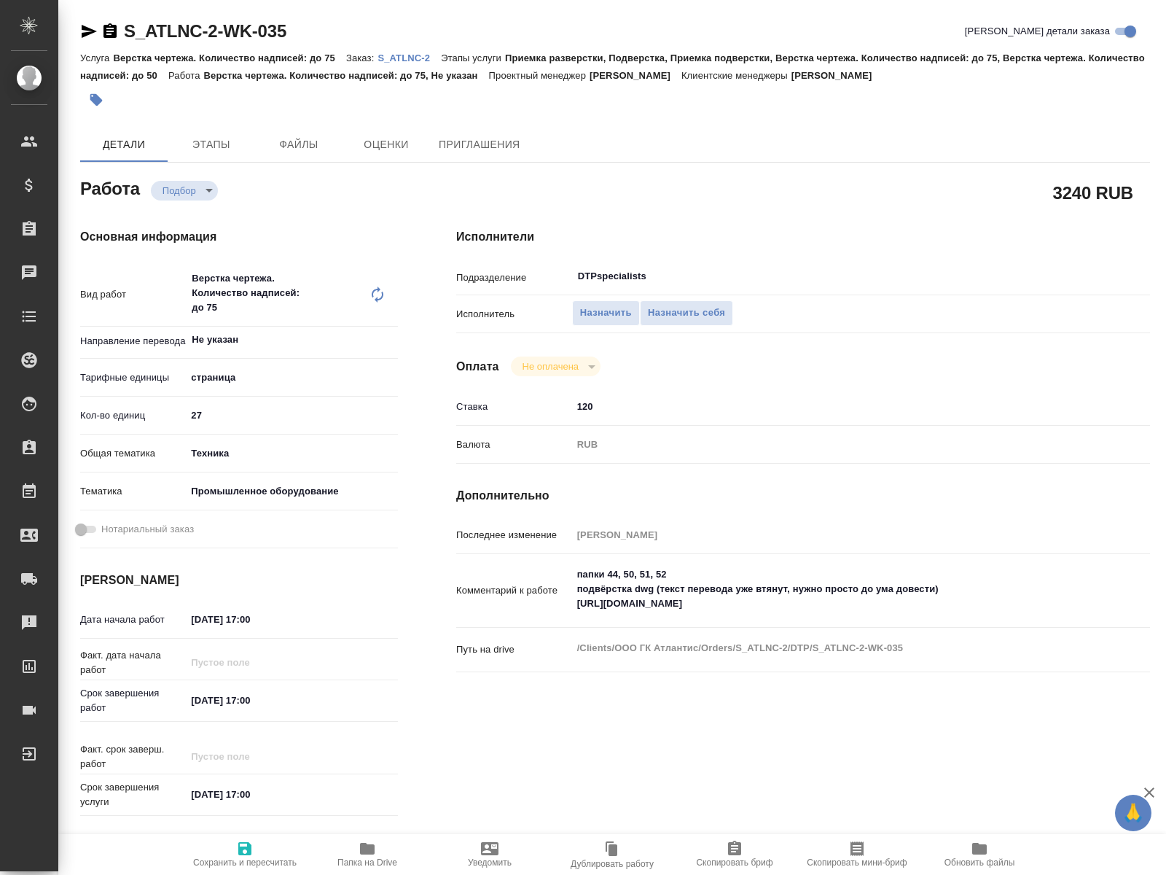
type textarea "x"
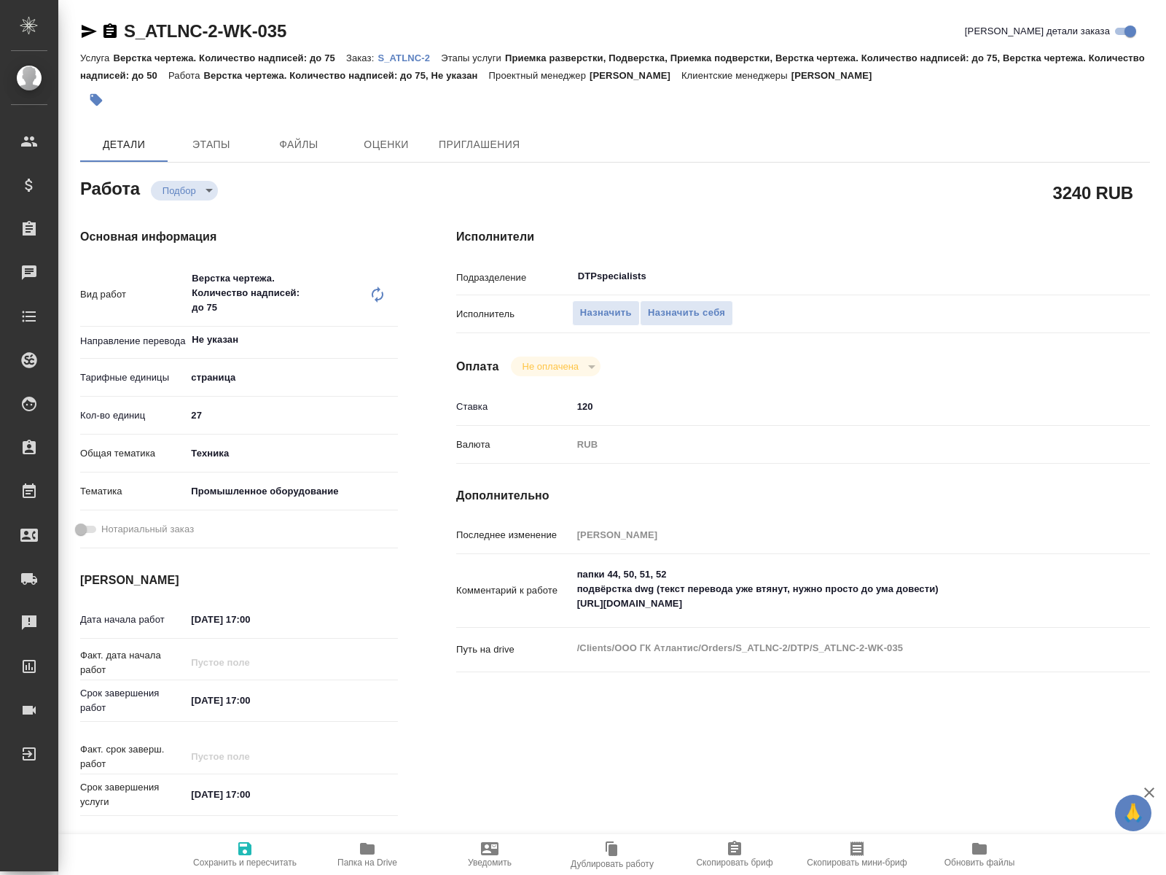
type textarea "x"
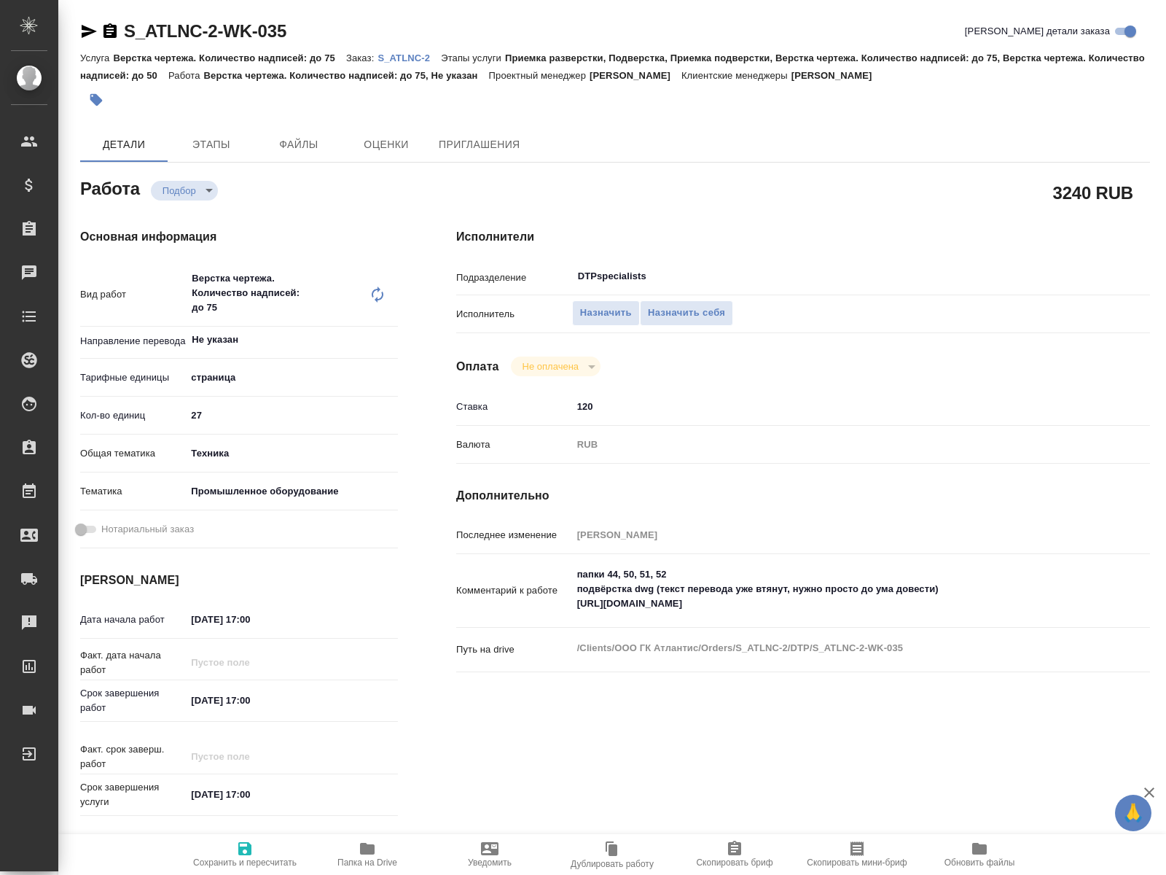
type textarea "x"
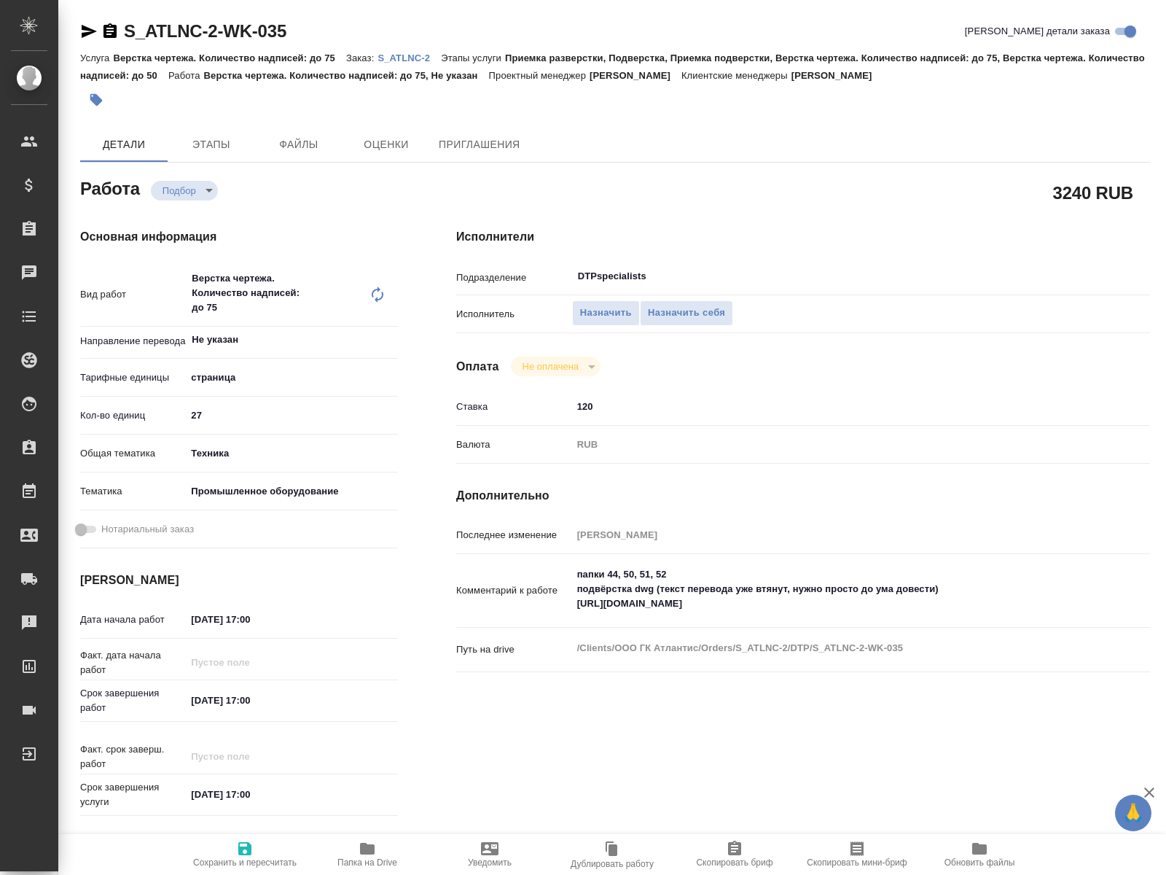
type textarea "x"
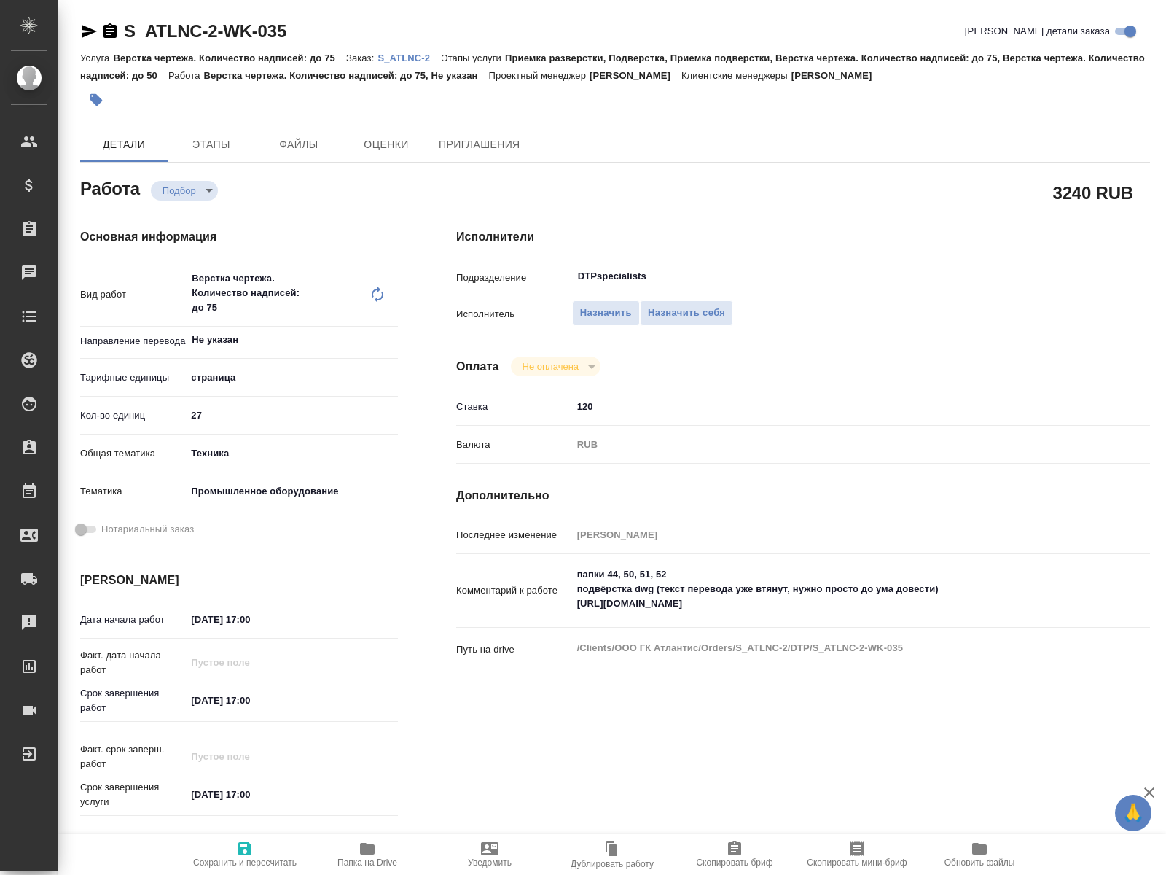
type textarea "x"
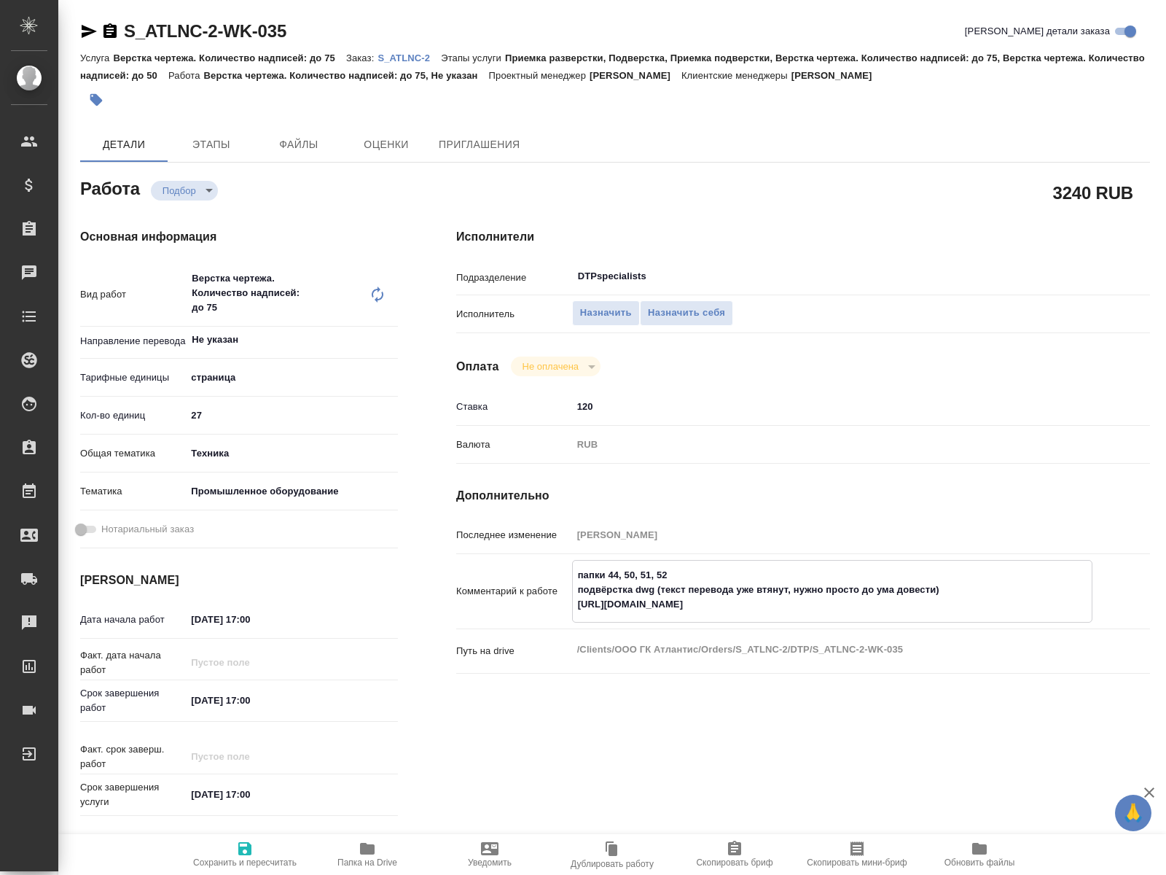
drag, startPoint x: 748, startPoint y: 586, endPoint x: 560, endPoint y: 582, distance: 188.1
click at [573, 582] on textarea "папки 44, 50, 51, 52 подвёрстка dwg (текст перевода уже втянут, нужно просто до…" at bounding box center [832, 590] width 519 height 54
type textarea "x"
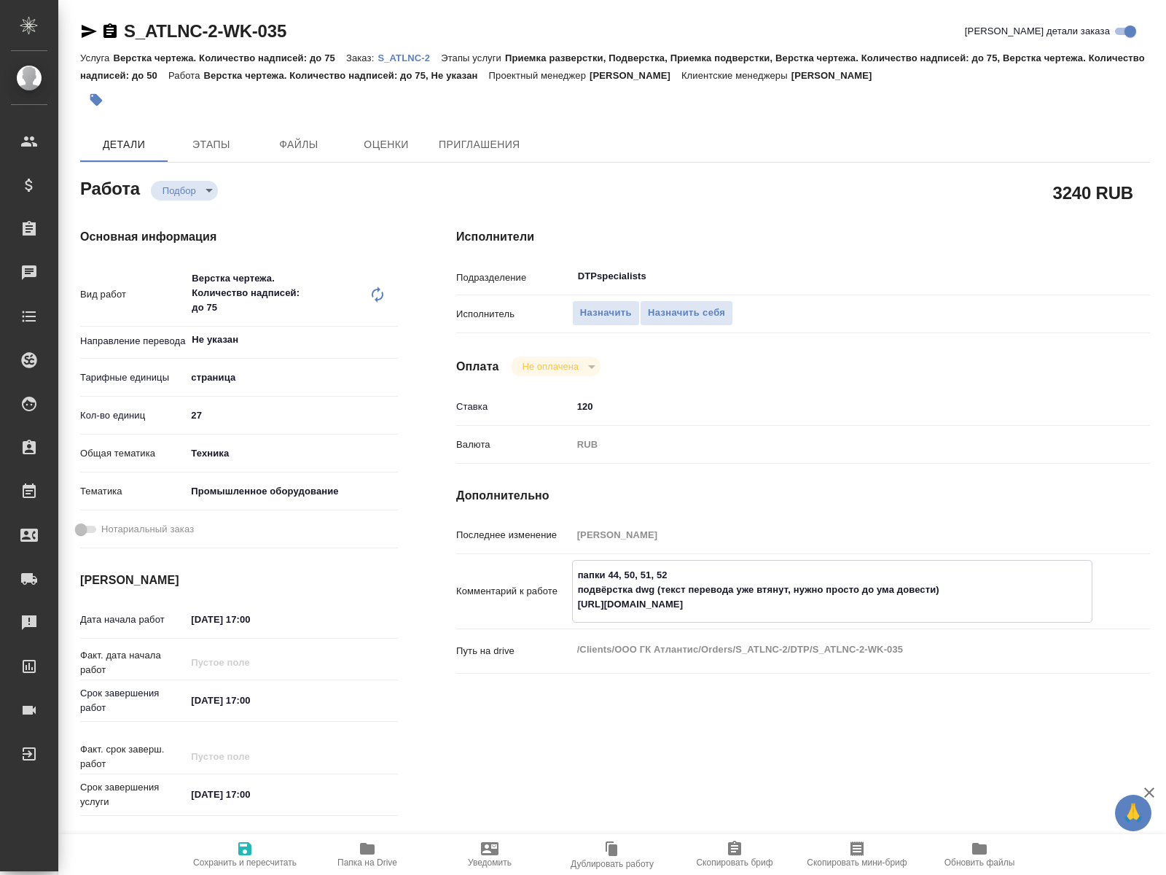
type textarea "x"
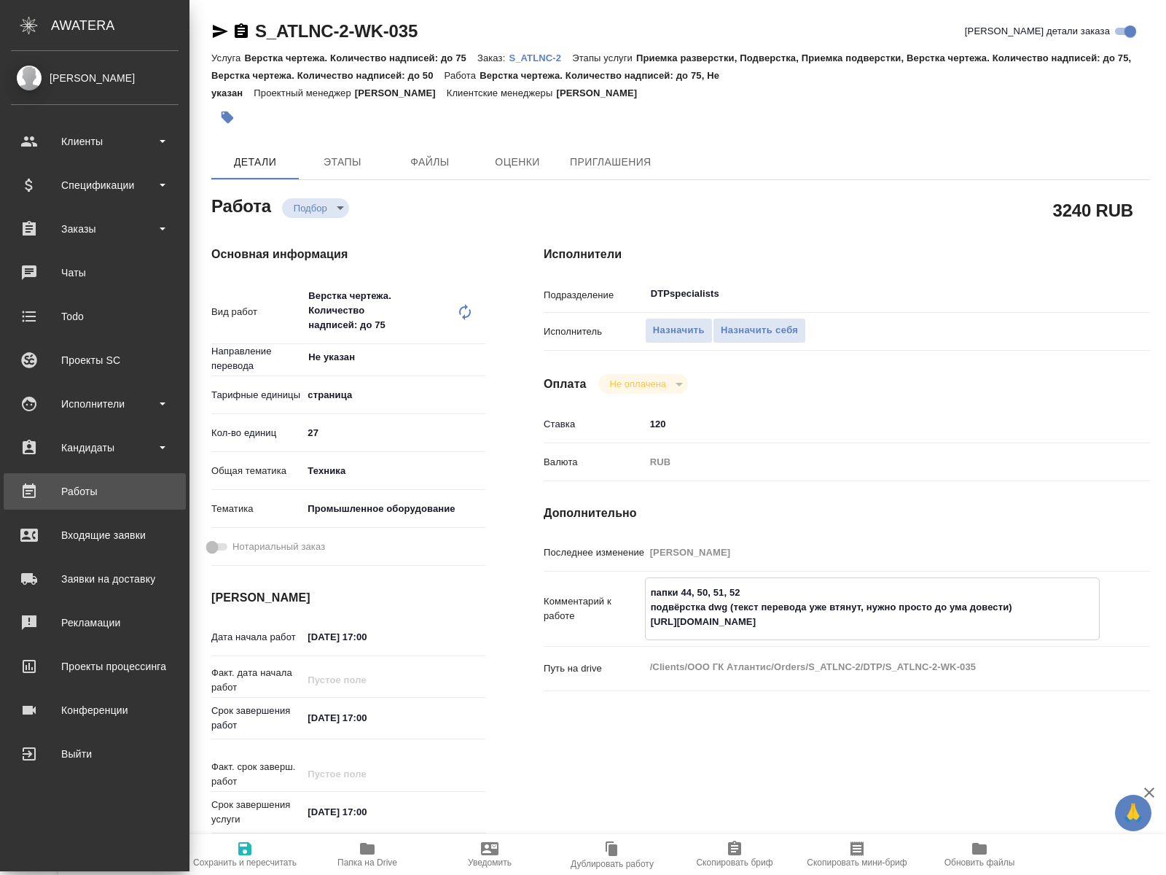
type textarea "x"
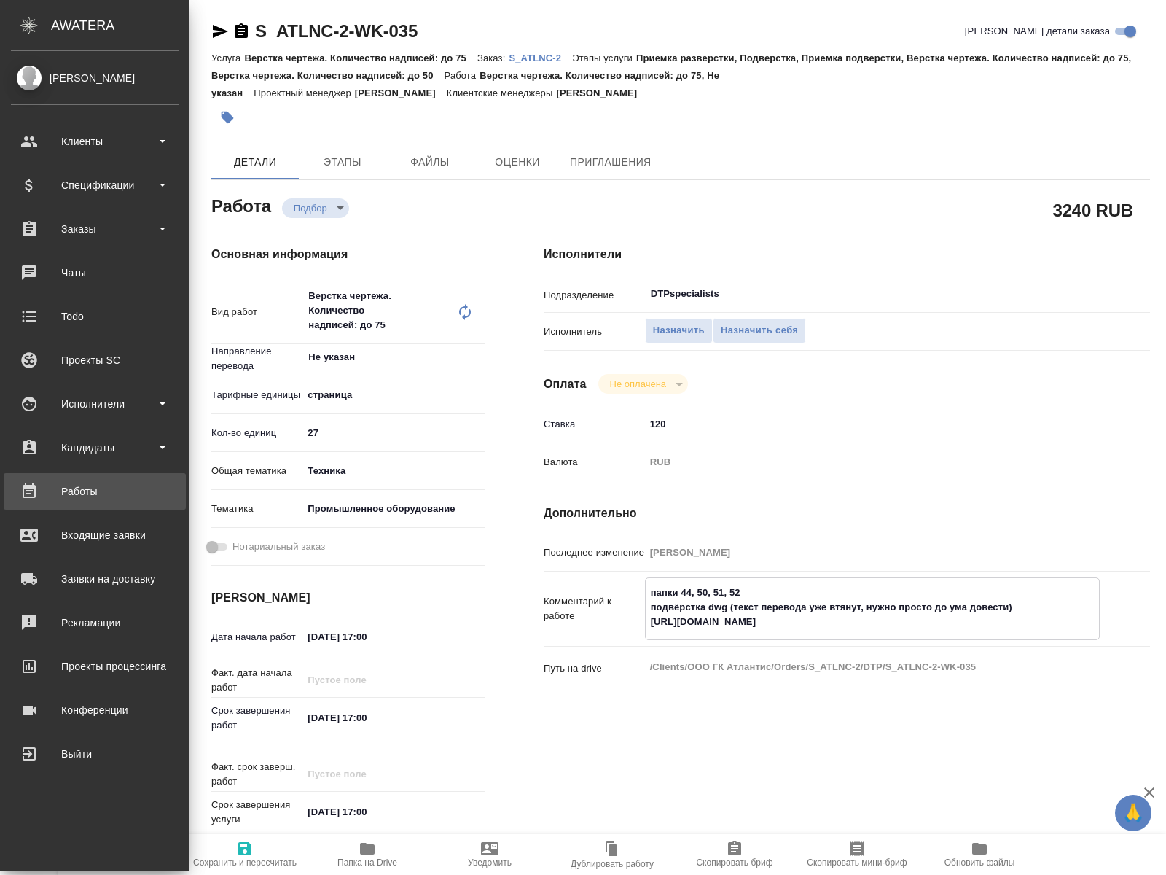
click at [74, 489] on div "Работы" at bounding box center [95, 491] width 168 height 22
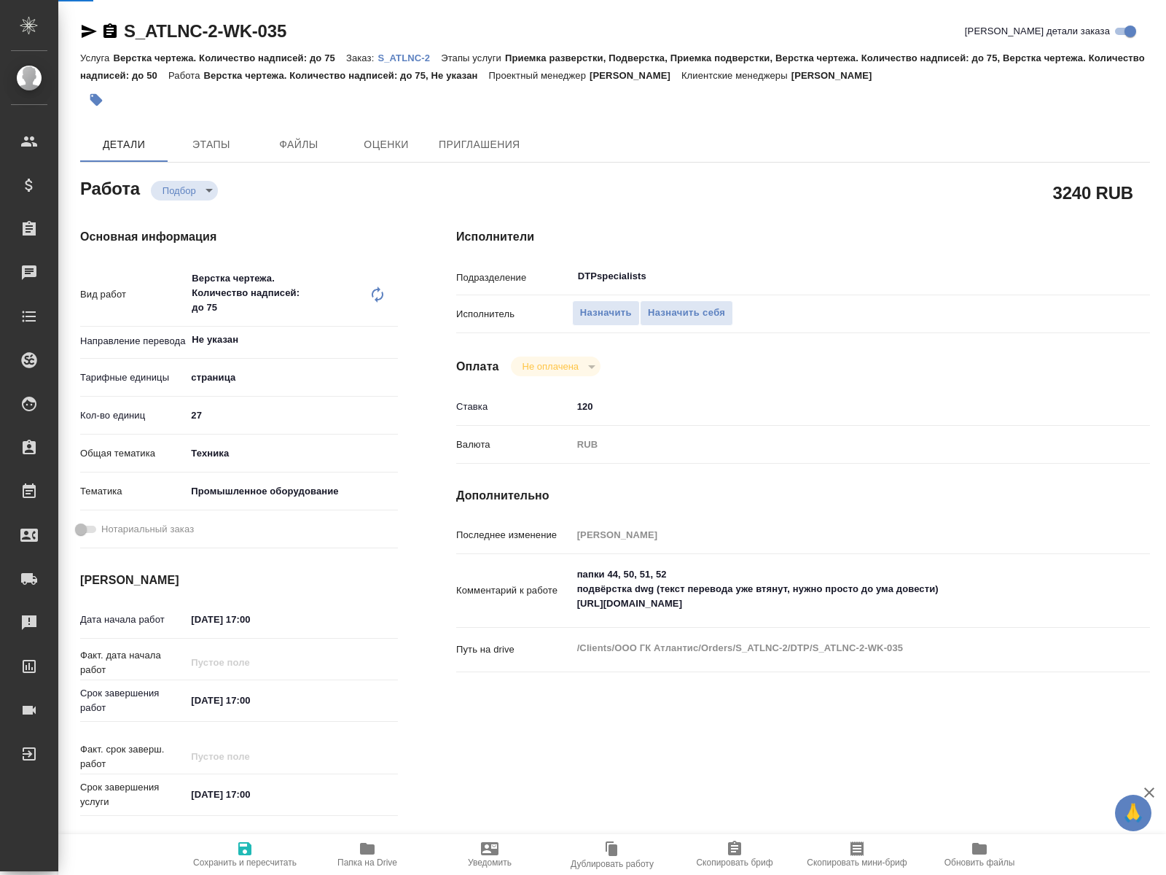
type textarea "x"
